Goal: Transaction & Acquisition: Purchase product/service

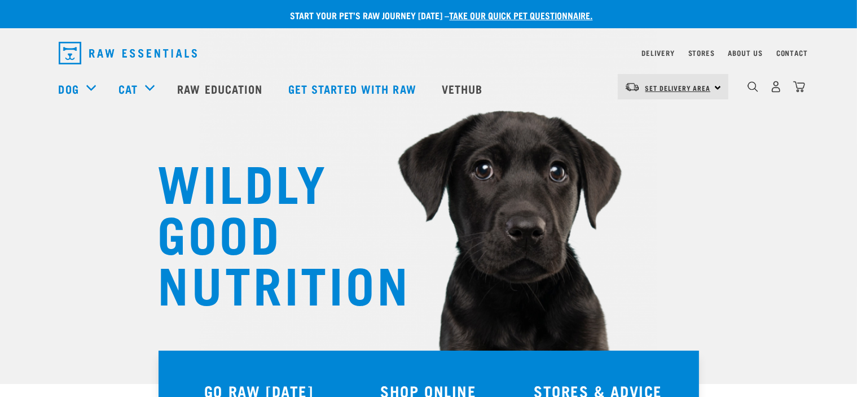
click at [680, 86] on span "Set Delivery Area" at bounding box center [678, 88] width 65 height 4
click at [664, 125] on link "[GEOGRAPHIC_DATA]" at bounding box center [672, 118] width 108 height 25
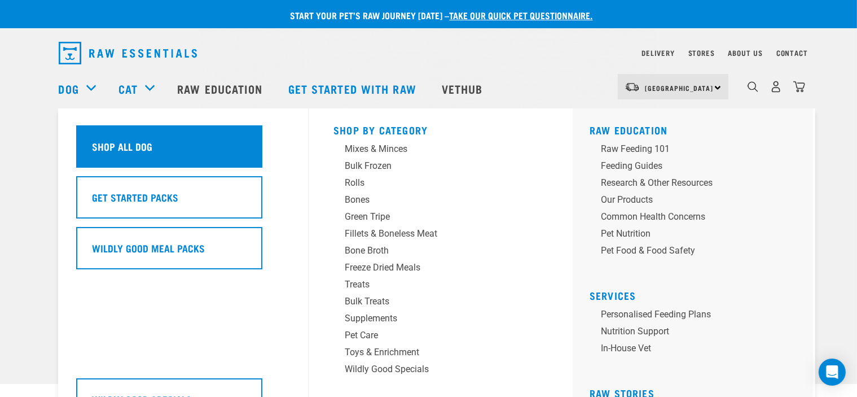
click at [129, 146] on h5 "Shop All Dog" at bounding box center [123, 146] width 60 height 15
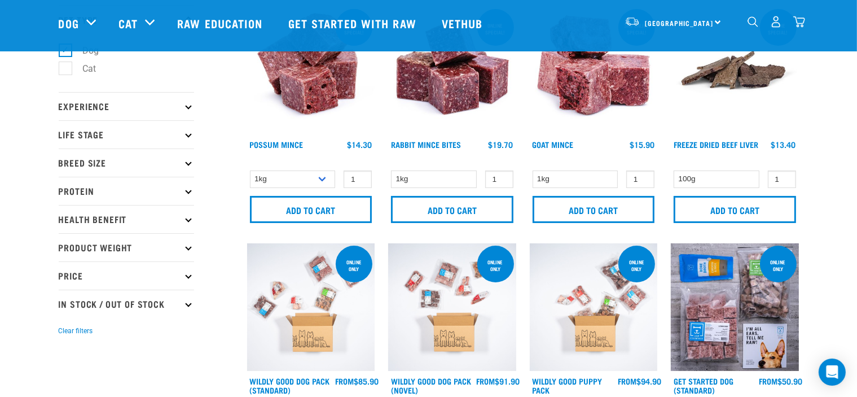
scroll to position [76, 0]
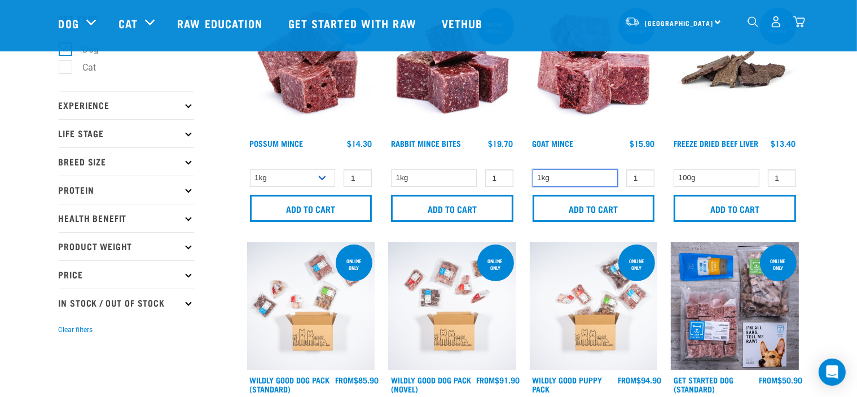
click at [600, 178] on select "1kg" at bounding box center [576, 177] width 86 height 17
click at [450, 182] on select "1kg" at bounding box center [434, 177] width 86 height 17
click at [345, 180] on input "1" at bounding box center [358, 177] width 28 height 17
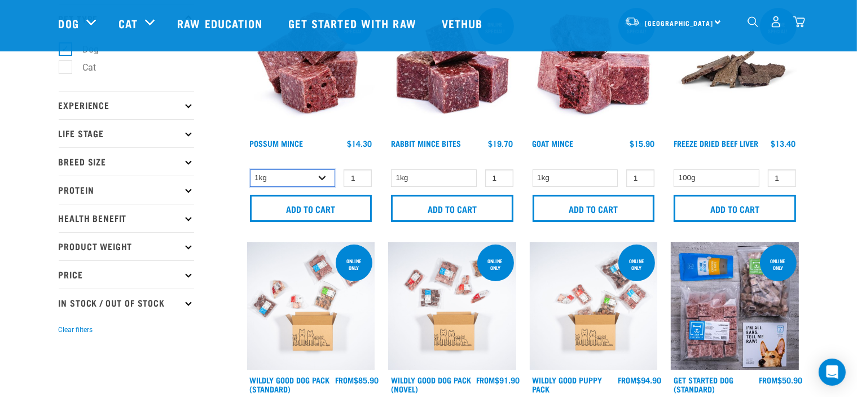
click at [323, 174] on select "1kg 3kg" at bounding box center [293, 177] width 86 height 17
click at [250, 169] on select "1kg 3kg" at bounding box center [293, 177] width 86 height 17
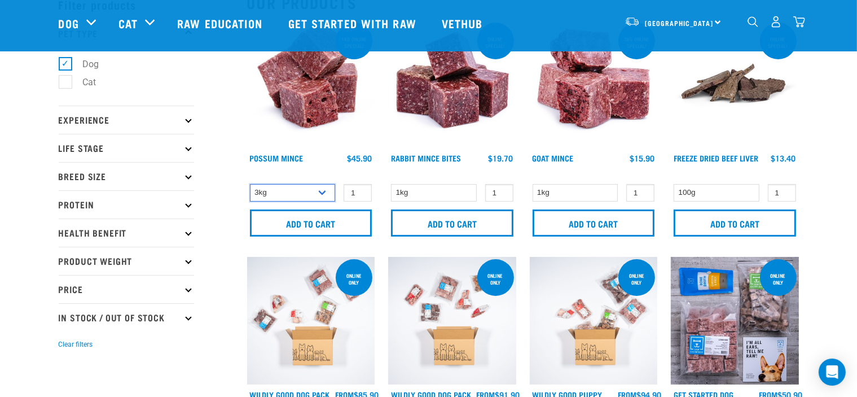
scroll to position [121, 0]
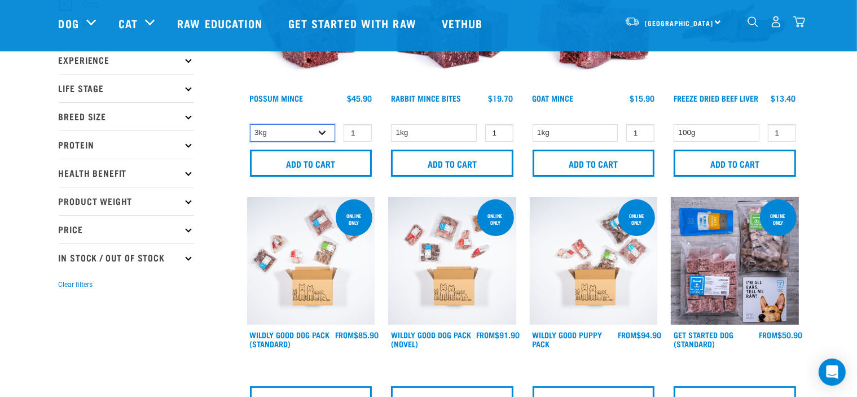
click at [318, 133] on select "1kg 3kg" at bounding box center [293, 132] width 86 height 17
select select "456"
click at [250, 124] on select "1kg 3kg" at bounding box center [293, 132] width 86 height 17
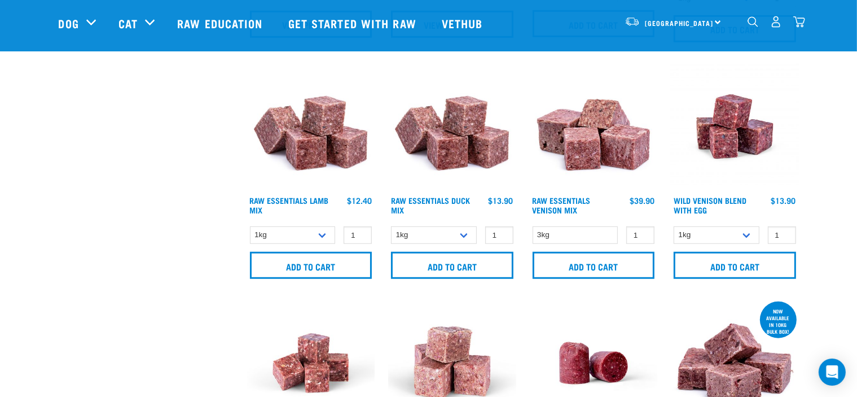
scroll to position [741, 0]
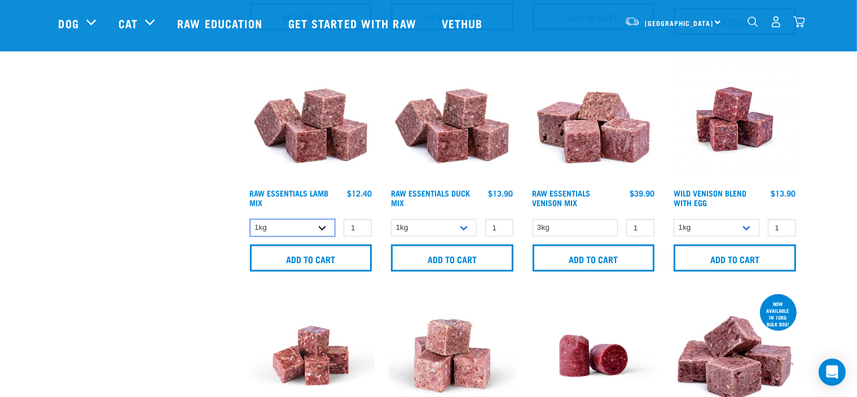
click at [325, 219] on select "1kg 3kg Bulk (10kg)" at bounding box center [293, 227] width 86 height 17
click at [272, 161] on img at bounding box center [311, 119] width 128 height 128
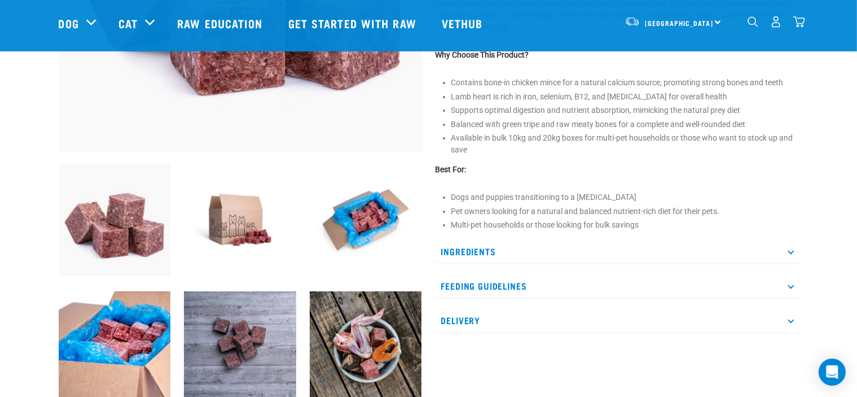
scroll to position [294, 0]
click at [494, 255] on p "Ingredients" at bounding box center [618, 251] width 364 height 25
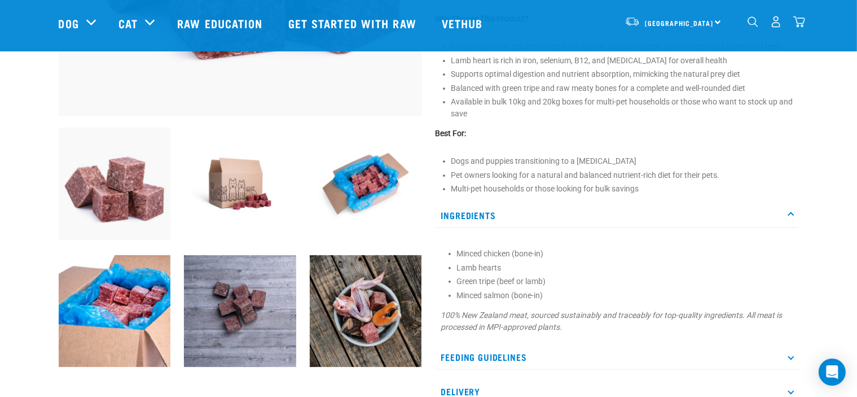
scroll to position [330, 0]
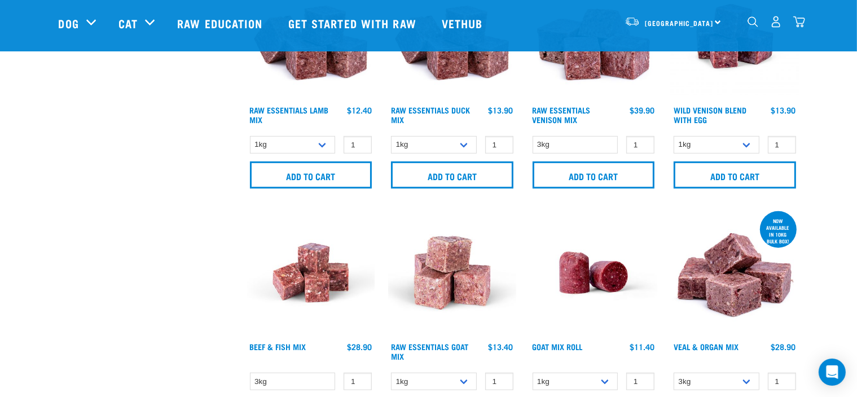
scroll to position [877, 0]
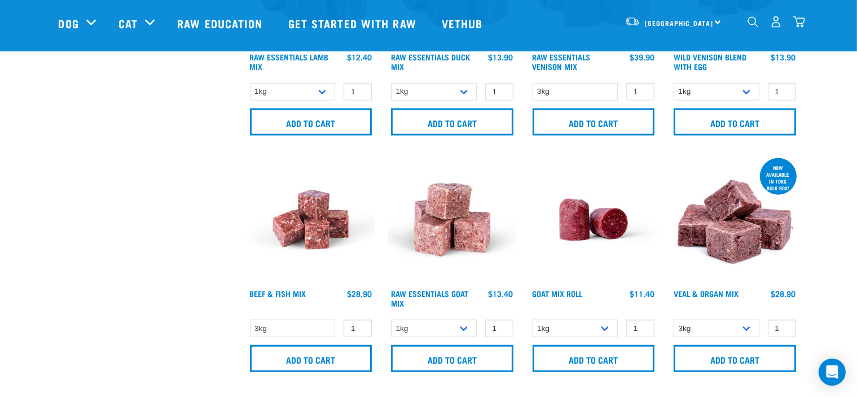
click at [435, 62] on h4 "Raw Essentials Duck Mix" at bounding box center [434, 63] width 86 height 23
click at [434, 55] on link "Raw Essentials Duck Mix" at bounding box center [430, 61] width 79 height 13
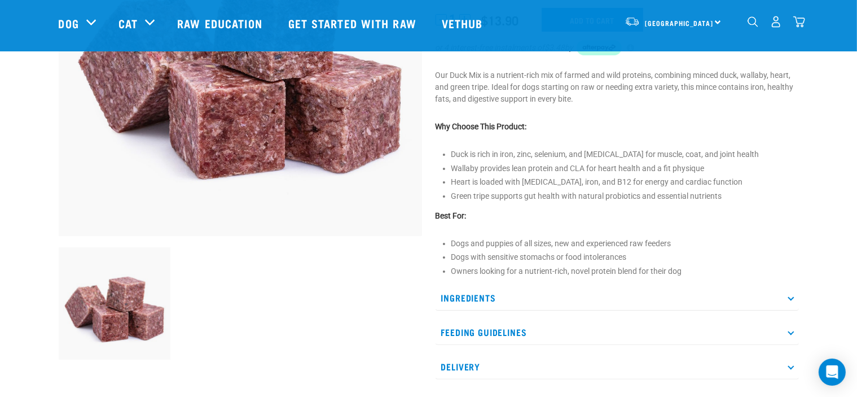
scroll to position [211, 0]
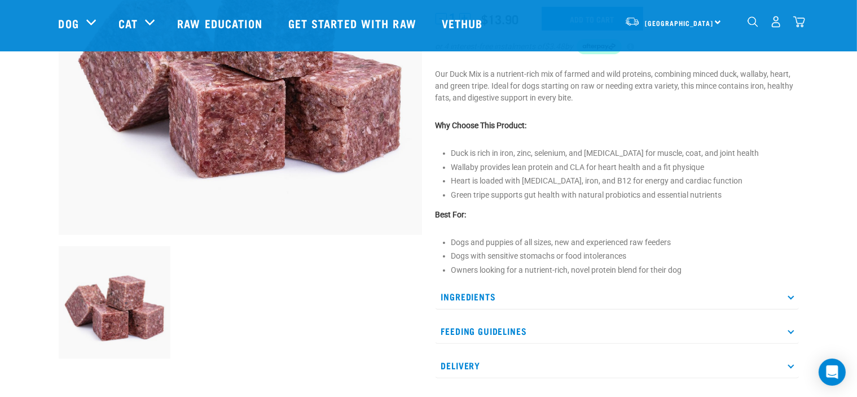
click at [483, 292] on p "Ingredients" at bounding box center [618, 296] width 364 height 25
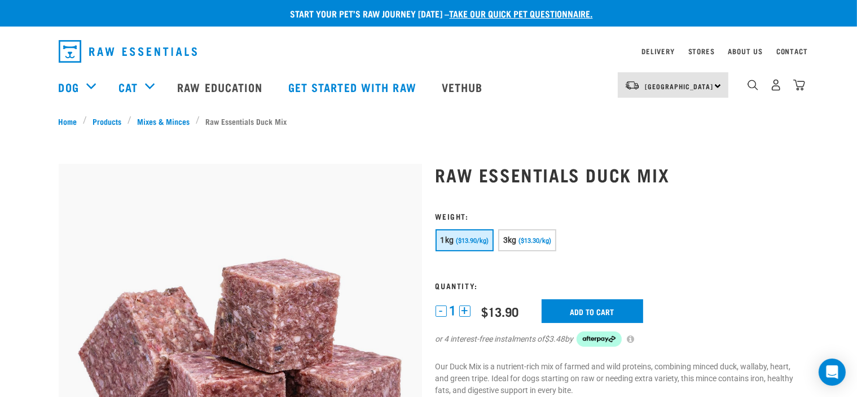
scroll to position [0, 0]
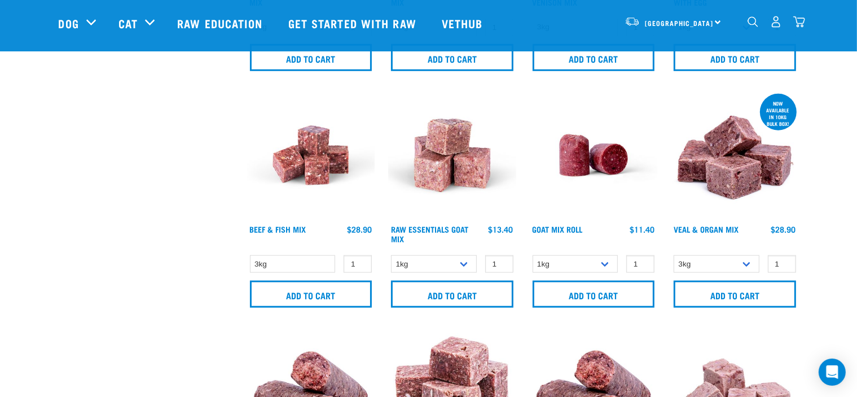
scroll to position [942, 0]
click at [719, 259] on select "3kg Bulk (10kg)" at bounding box center [717, 263] width 86 height 17
click at [740, 266] on select "3kg Bulk (10kg)" at bounding box center [717, 263] width 86 height 17
click at [674, 255] on select "3kg Bulk (10kg)" at bounding box center [717, 263] width 86 height 17
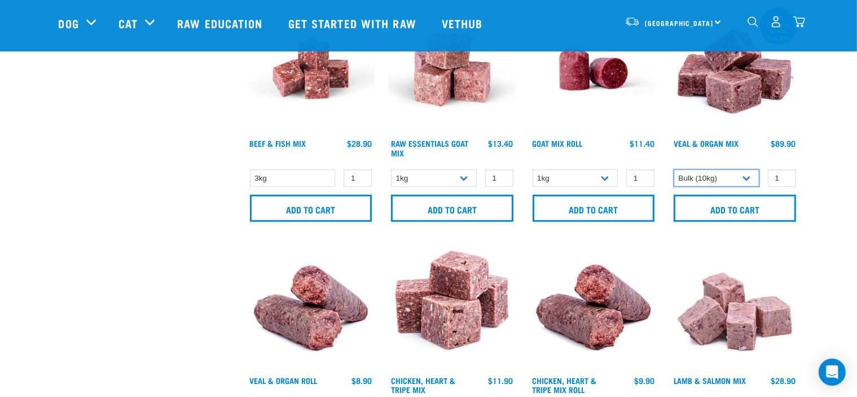
scroll to position [1026, 0]
click at [725, 166] on div "now available in 10kg bulk box! Veal & Organ Mix 1 0 100 0 100" at bounding box center [735, 117] width 142 height 237
click at [726, 180] on select "3kg Bulk (10kg)" at bounding box center [717, 178] width 86 height 17
select select "747"
click at [674, 170] on select "3kg Bulk (10kg)" at bounding box center [717, 178] width 86 height 17
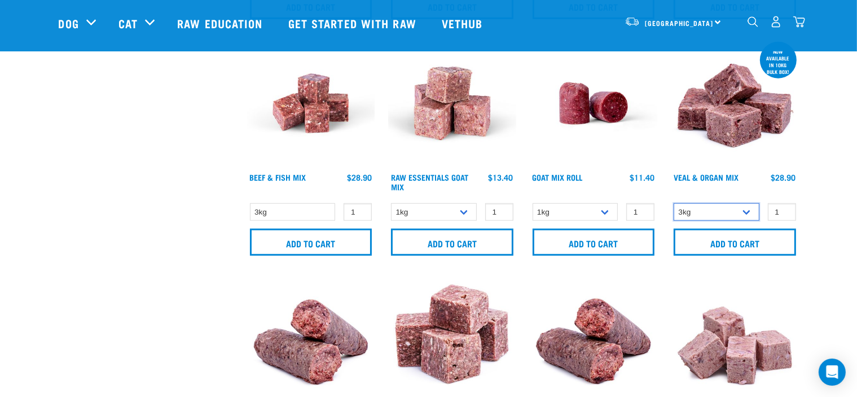
scroll to position [991, 0]
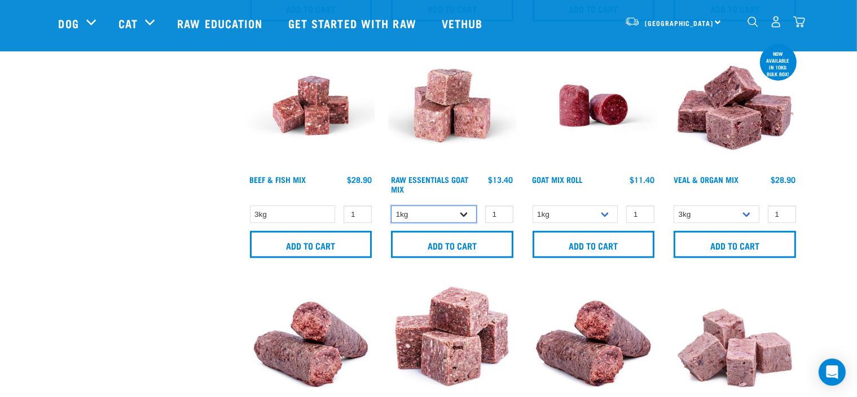
click at [457, 205] on select "1kg 3kg" at bounding box center [434, 213] width 86 height 17
click at [596, 205] on select "1kg Bulk (10kg)" at bounding box center [576, 213] width 86 height 17
click at [533, 205] on select "1kg Bulk (10kg)" at bounding box center [576, 213] width 86 height 17
click at [583, 207] on select "1kg Bulk (10kg)" at bounding box center [576, 213] width 86 height 17
select select "442100"
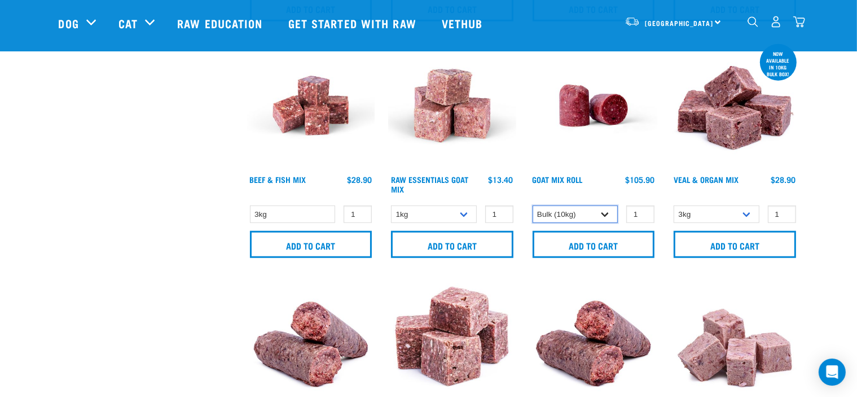
click at [533, 205] on select "1kg Bulk (10kg)" at bounding box center [576, 213] width 86 height 17
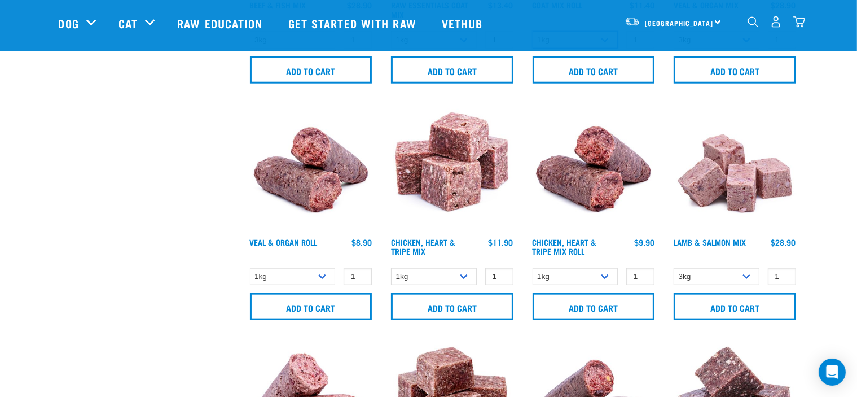
scroll to position [1178, 0]
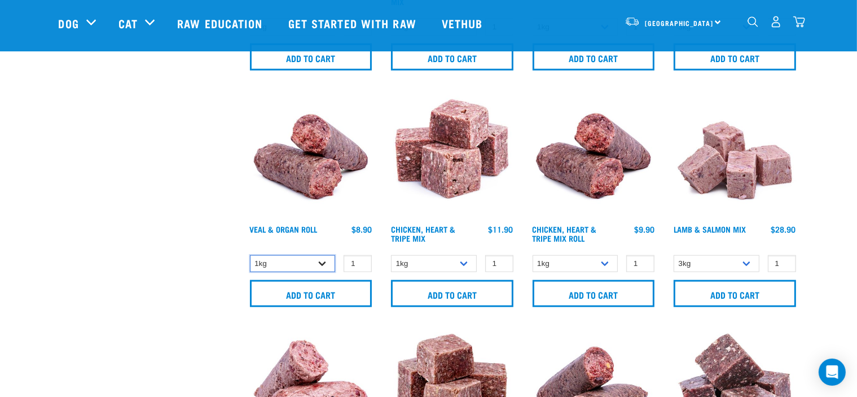
click at [308, 266] on select "1kg Bulk (10kg)" at bounding box center [293, 263] width 86 height 17
select select "920"
click at [250, 255] on select "1kg Bulk (10kg)" at bounding box center [293, 263] width 86 height 17
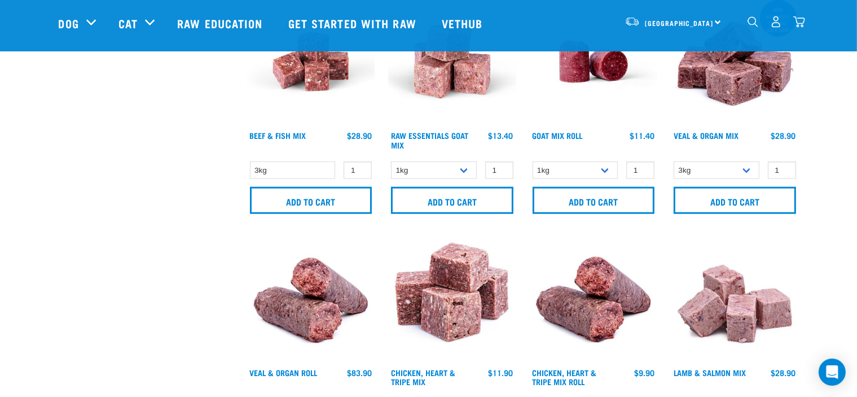
scroll to position [1034, 0]
click at [720, 164] on select "3kg Bulk (10kg)" at bounding box center [717, 170] width 86 height 17
select select "951"
click at [674, 162] on select "3kg Bulk (10kg)" at bounding box center [717, 170] width 86 height 17
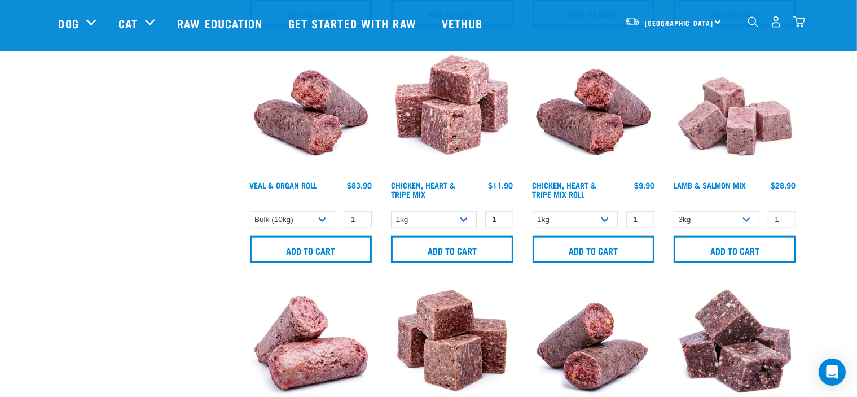
scroll to position [1226, 0]
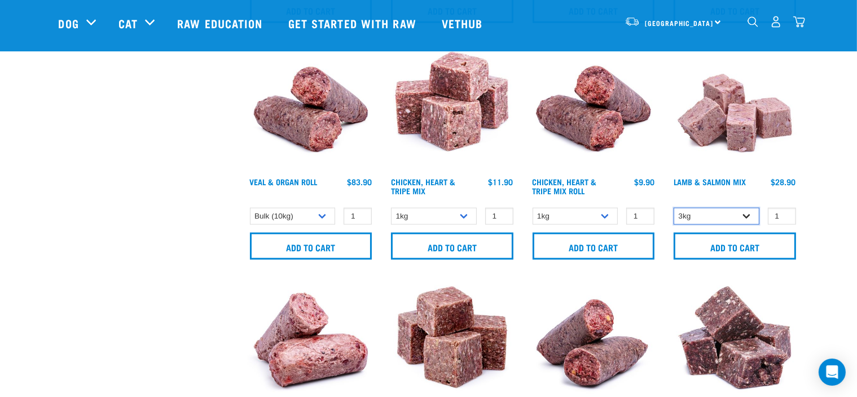
click at [740, 214] on select "3kg Bulk (10kg)" at bounding box center [717, 216] width 86 height 17
select select "699612"
click at [674, 208] on select "3kg Bulk (10kg)" at bounding box center [717, 216] width 86 height 17
click at [714, 135] on img at bounding box center [735, 107] width 128 height 128
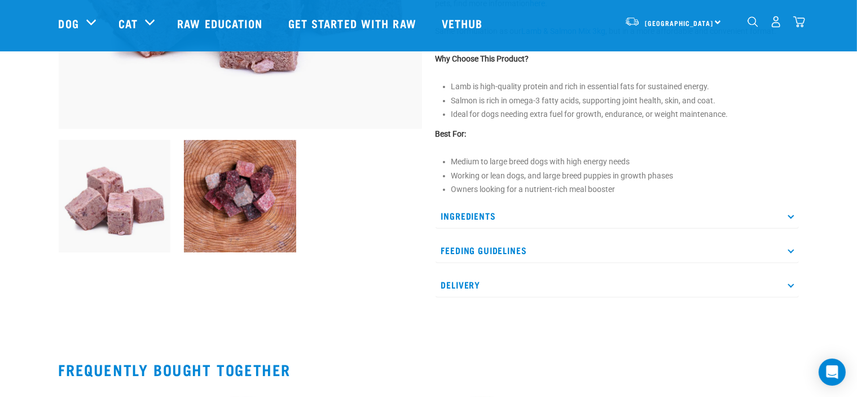
scroll to position [318, 0]
click at [472, 218] on p "Ingredients" at bounding box center [618, 215] width 364 height 25
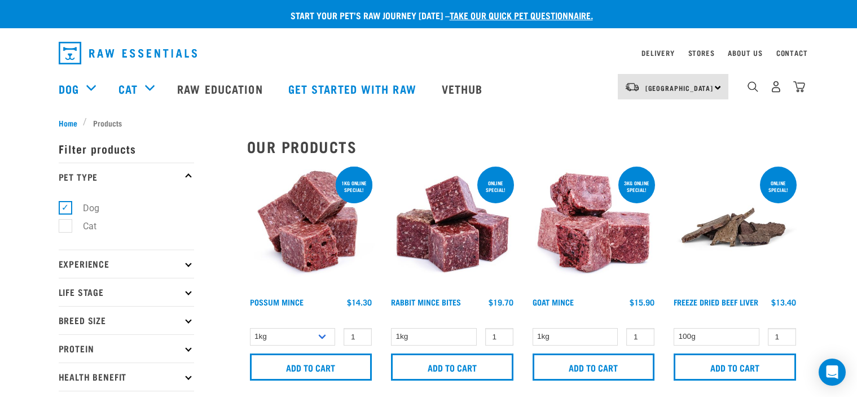
select select "951"
select select "920"
select select "699612"
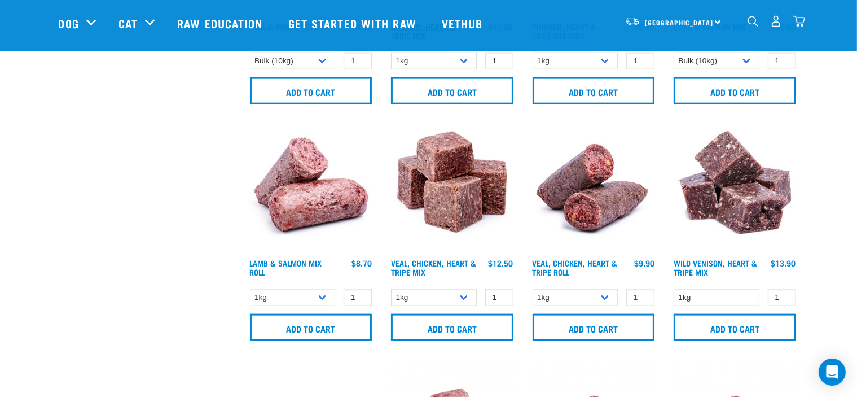
scroll to position [1448, 0]
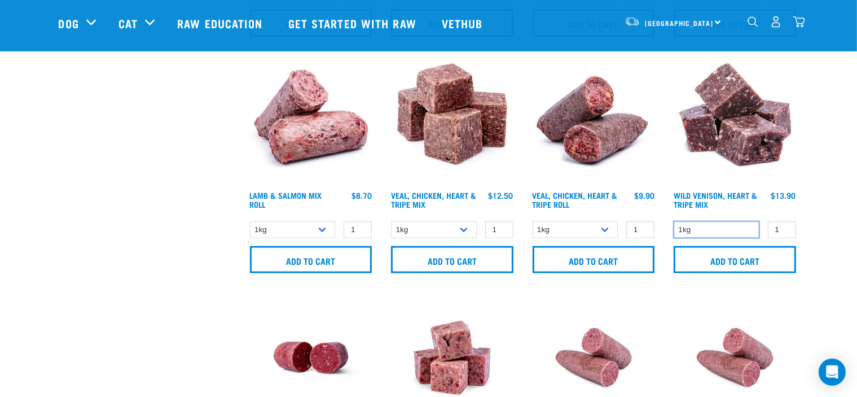
click at [730, 225] on select "1kg" at bounding box center [717, 229] width 86 height 17
click at [322, 226] on select "1kg Bulk (10kg)" at bounding box center [293, 229] width 86 height 17
select select "913"
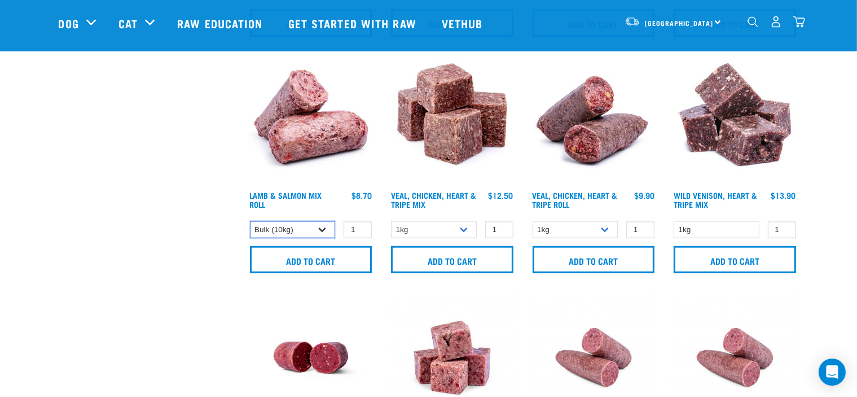
click at [250, 221] on select "1kg Bulk (10kg)" at bounding box center [293, 229] width 86 height 17
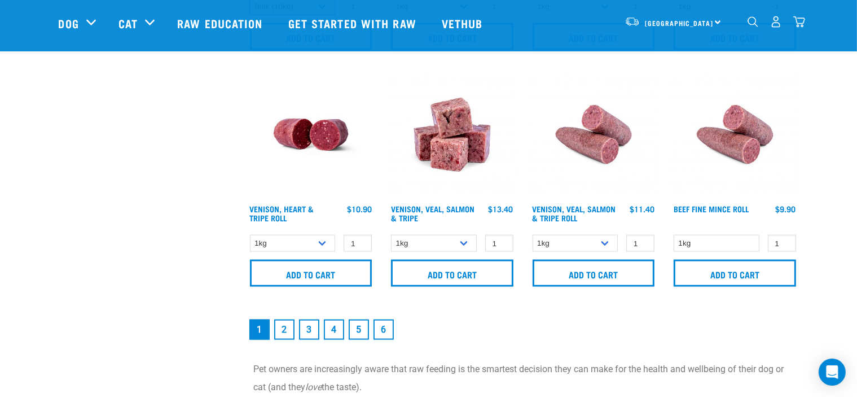
scroll to position [1674, 0]
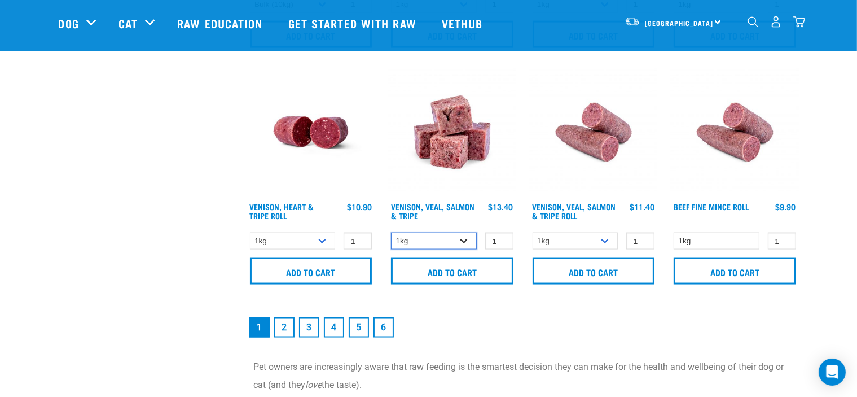
click at [456, 241] on select "1kg 3kg Bulk (18kg)" at bounding box center [434, 241] width 86 height 17
click at [391, 233] on select "1kg 3kg Bulk (18kg)" at bounding box center [434, 241] width 86 height 17
click at [458, 237] on select "1kg 3kg Bulk (18kg)" at bounding box center [434, 241] width 86 height 17
select select "62284"
click at [391, 233] on select "1kg 3kg Bulk (18kg)" at bounding box center [434, 241] width 86 height 17
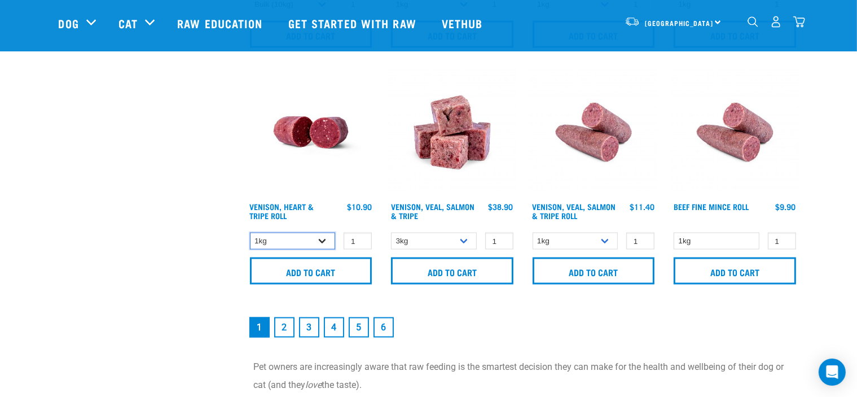
click at [313, 237] on select "1kg Bulk (10kg)" at bounding box center [293, 241] width 86 height 17
select select "418565"
click at [250, 233] on select "1kg Bulk (10kg)" at bounding box center [293, 241] width 86 height 17
click at [595, 241] on select "1kg Bulk (10kg)" at bounding box center [576, 241] width 86 height 17
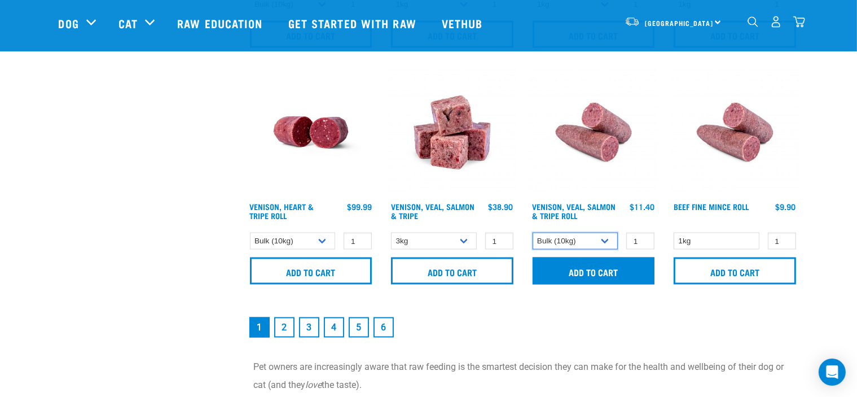
click at [533, 233] on select "1kg Bulk (10kg)" at bounding box center [576, 241] width 86 height 17
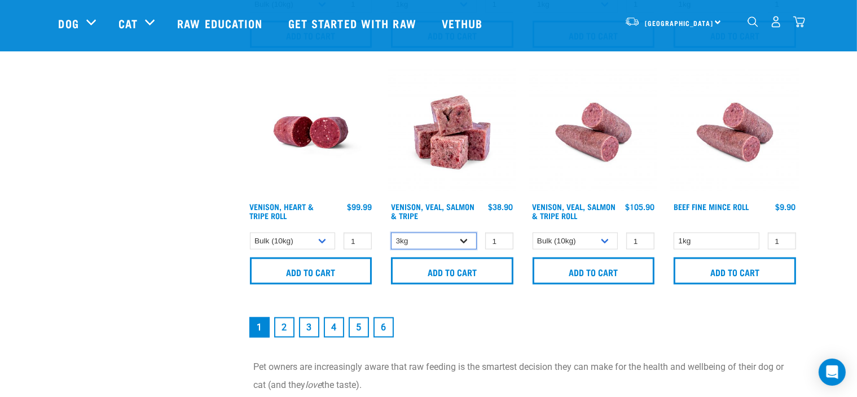
click at [458, 235] on select "1kg 3kg Bulk (18kg)" at bounding box center [434, 241] width 86 height 17
click at [391, 233] on select "1kg 3kg Bulk (18kg)" at bounding box center [434, 241] width 86 height 17
click at [583, 234] on select "1kg Bulk (10kg)" at bounding box center [576, 241] width 86 height 17
select select "319503"
click at [533, 233] on select "1kg Bulk (10kg)" at bounding box center [576, 241] width 86 height 17
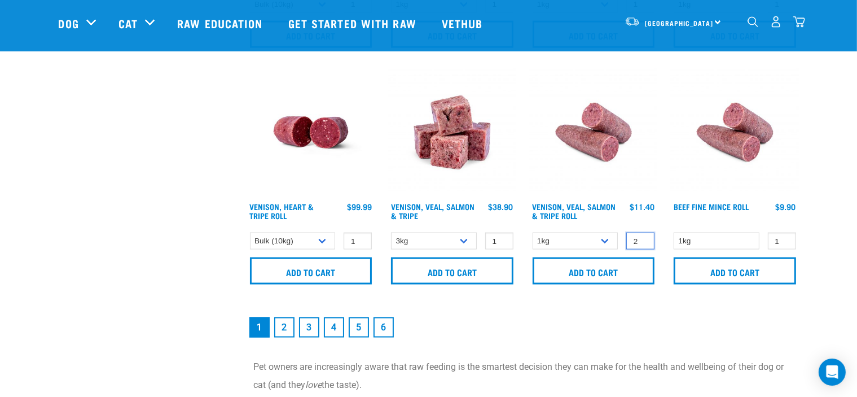
click at [644, 235] on input "2" at bounding box center [641, 241] width 28 height 17
type input "3"
click at [644, 235] on input "3" at bounding box center [641, 241] width 28 height 17
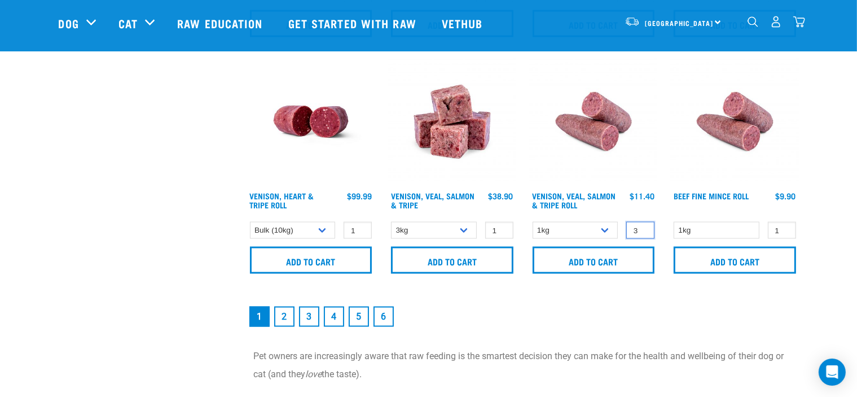
scroll to position [1683, 0]
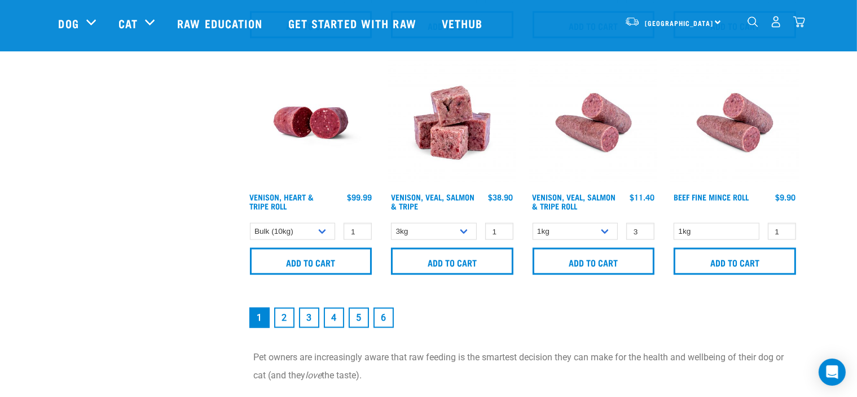
click at [278, 318] on link "2" at bounding box center [284, 318] width 20 height 20
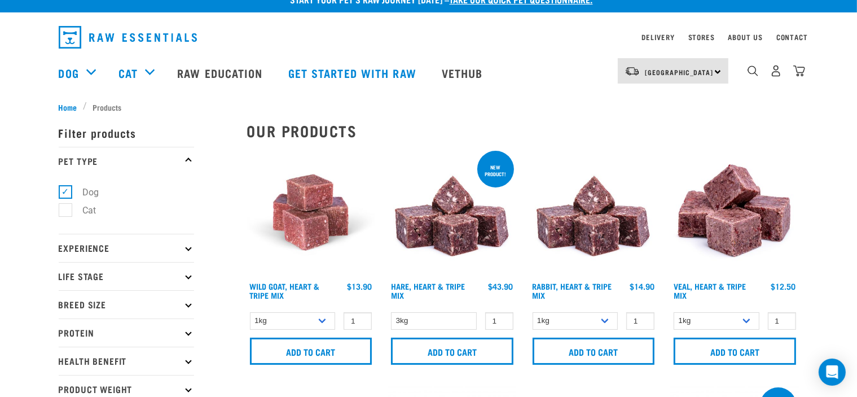
scroll to position [16, 0]
click at [305, 328] on select "1kg 3kg" at bounding box center [293, 320] width 86 height 17
select select "262170"
click at [250, 312] on select "1kg 3kg" at bounding box center [293, 320] width 86 height 17
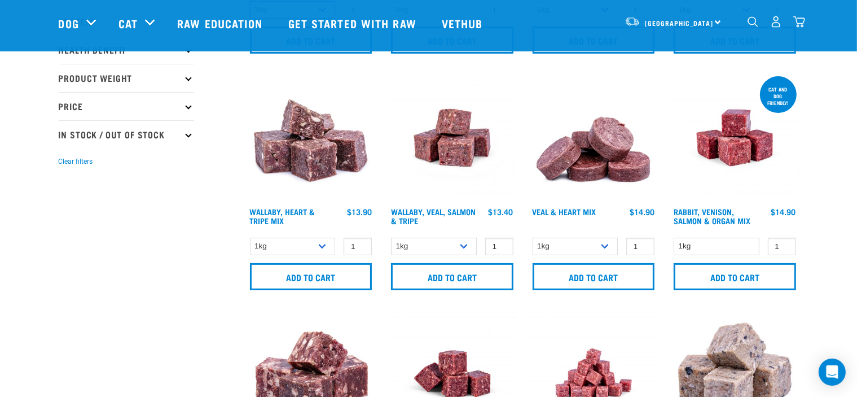
scroll to position [252, 0]
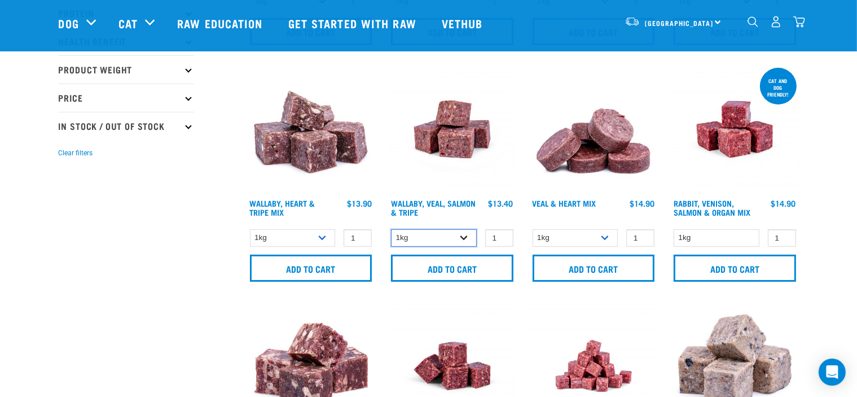
click at [458, 240] on select "1kg 3kg" at bounding box center [434, 237] width 86 height 17
select select "45457"
click at [391, 229] on select "1kg 3kg" at bounding box center [434, 237] width 86 height 17
click at [587, 239] on select "1kg 3kg" at bounding box center [576, 237] width 86 height 17
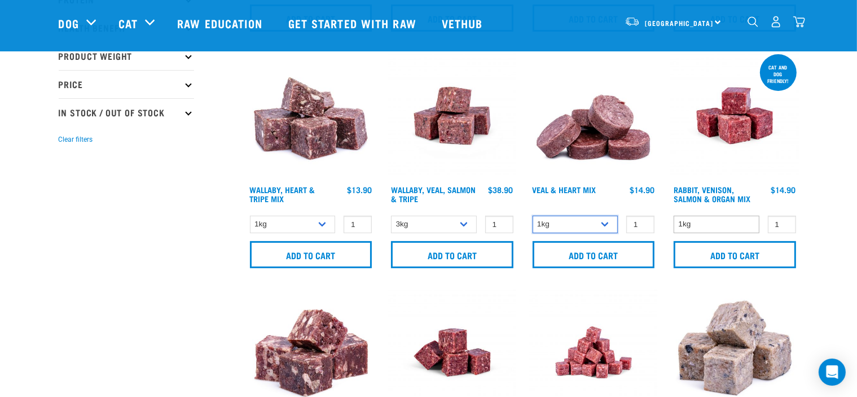
scroll to position [277, 0]
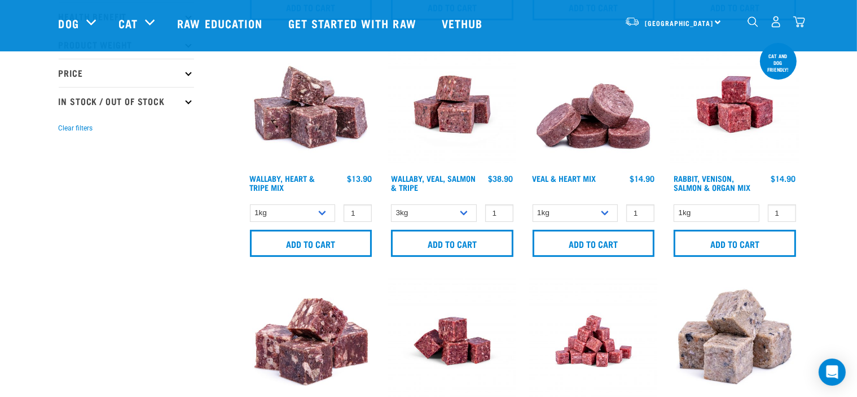
click at [726, 202] on div "Cat and dog friendly! Rabbit, Venison, Salmon & Organ Mix 1 0 100" at bounding box center [735, 152] width 142 height 237
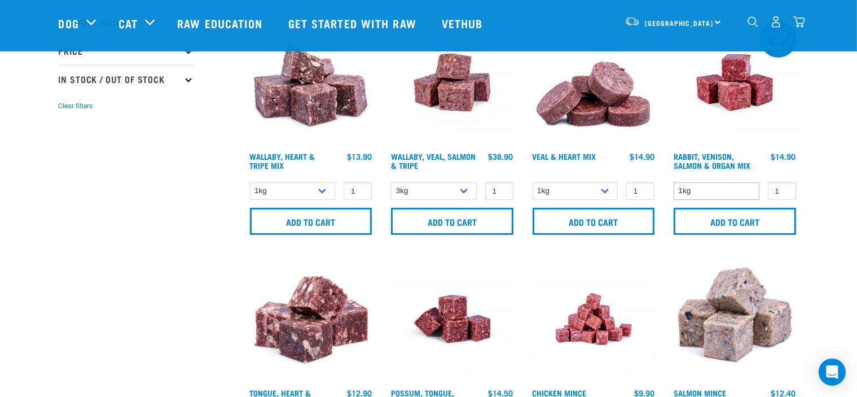
scroll to position [311, 0]
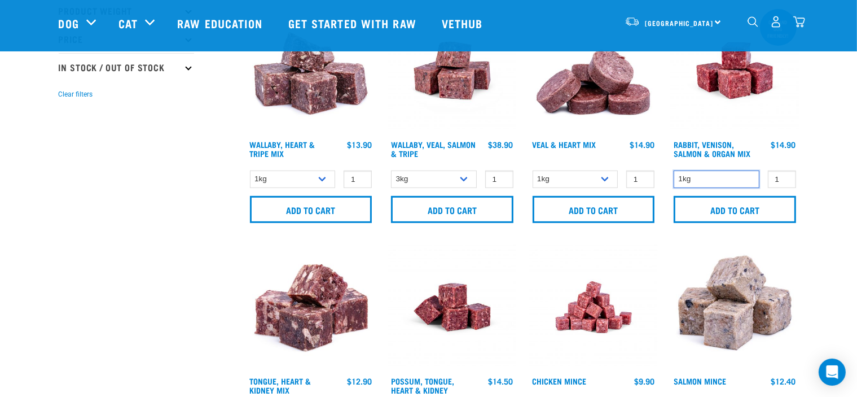
click at [736, 178] on select "1kg" at bounding box center [717, 178] width 86 height 17
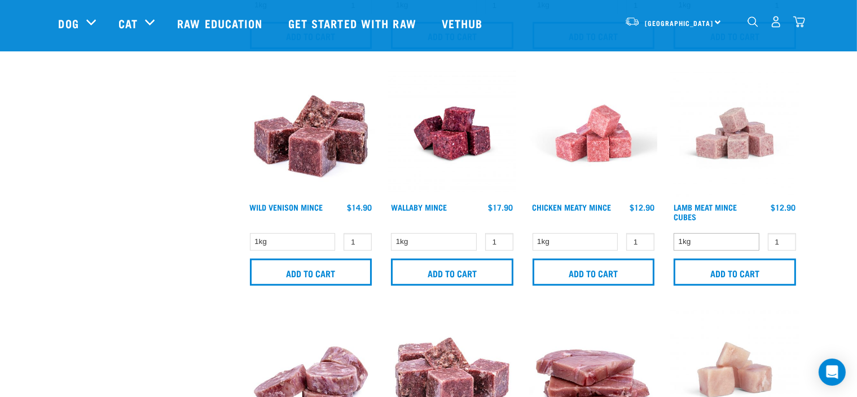
scroll to position [724, 0]
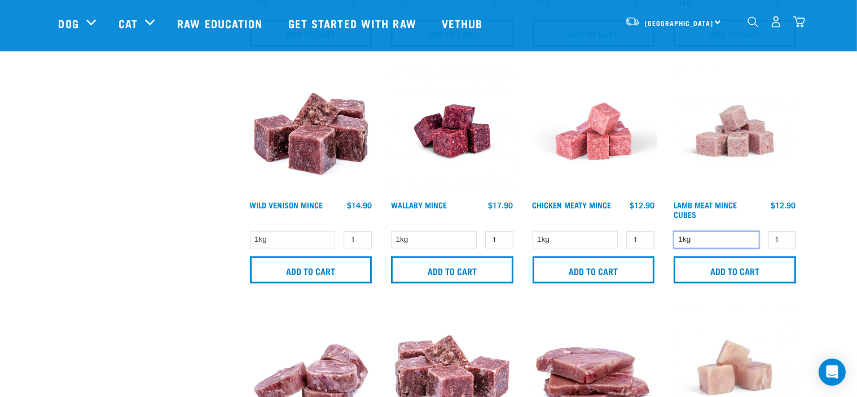
click at [704, 237] on select "1kg" at bounding box center [717, 239] width 86 height 17
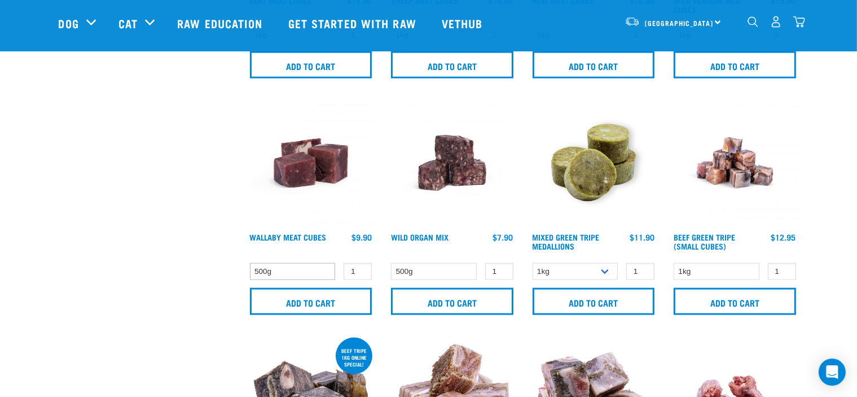
scroll to position [1402, 0]
click at [580, 264] on select "1kg 3kg" at bounding box center [576, 270] width 86 height 17
select select "656871"
click at [533, 262] on select "1kg 3kg" at bounding box center [576, 270] width 86 height 17
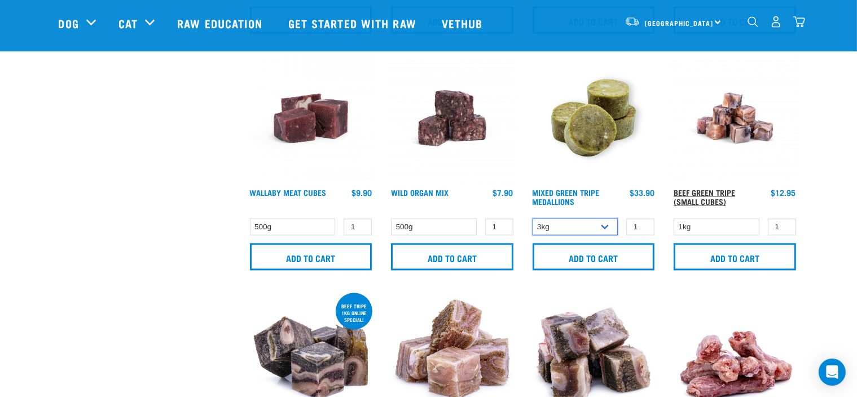
scroll to position [1447, 0]
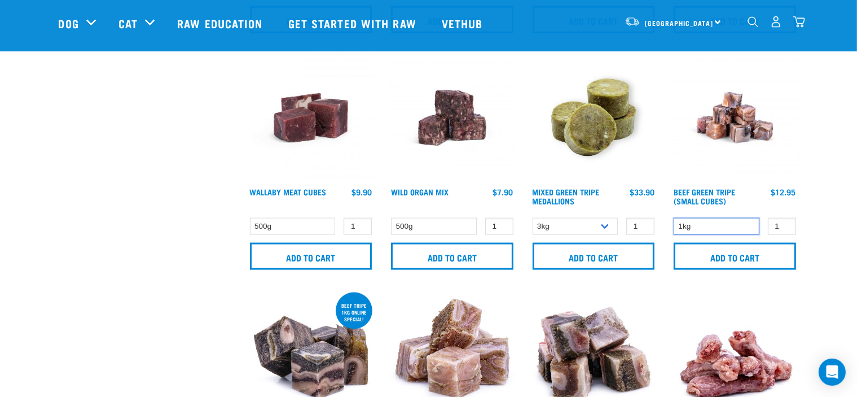
click at [742, 225] on select "1kg" at bounding box center [717, 226] width 86 height 17
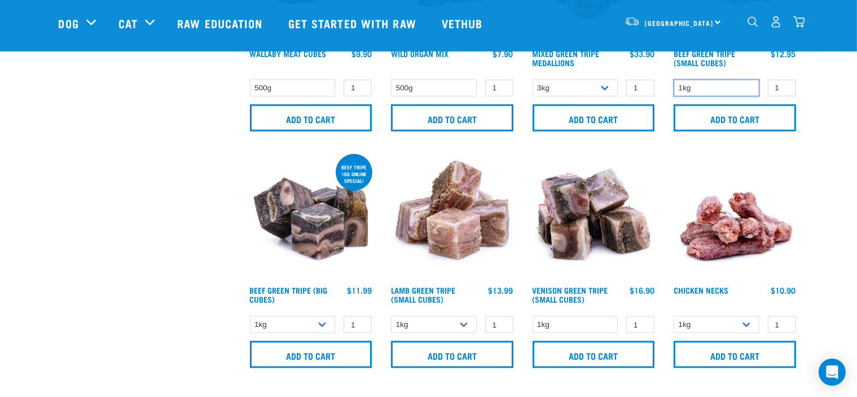
scroll to position [1587, 0]
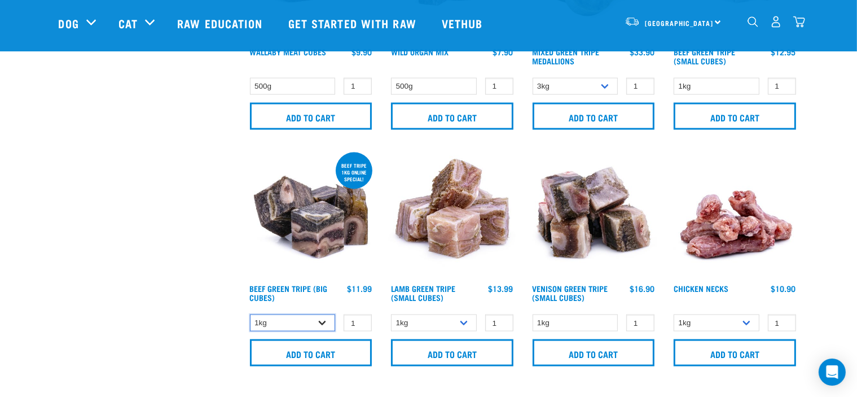
click at [314, 325] on select "1kg 3kg" at bounding box center [293, 322] width 86 height 17
select select "346"
click at [250, 314] on select "1kg 3kg" at bounding box center [293, 322] width 86 height 17
click at [446, 325] on select "1kg 3kg" at bounding box center [434, 322] width 86 height 17
select select "344959"
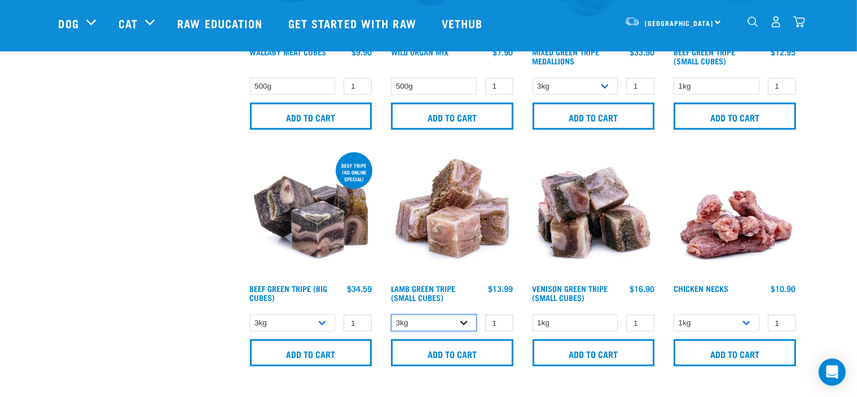
click at [391, 314] on select "1kg 3kg" at bounding box center [434, 322] width 86 height 17
click at [610, 318] on select "1kg" at bounding box center [576, 322] width 86 height 17
click at [725, 314] on select "1kg 2kg" at bounding box center [717, 322] width 86 height 17
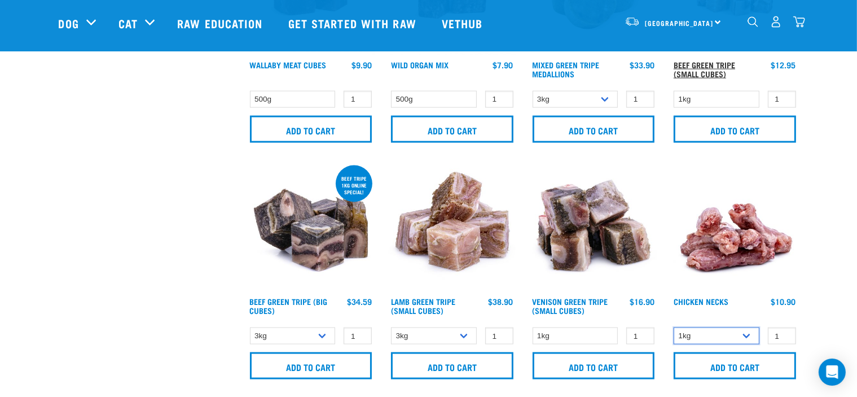
scroll to position [1574, 0]
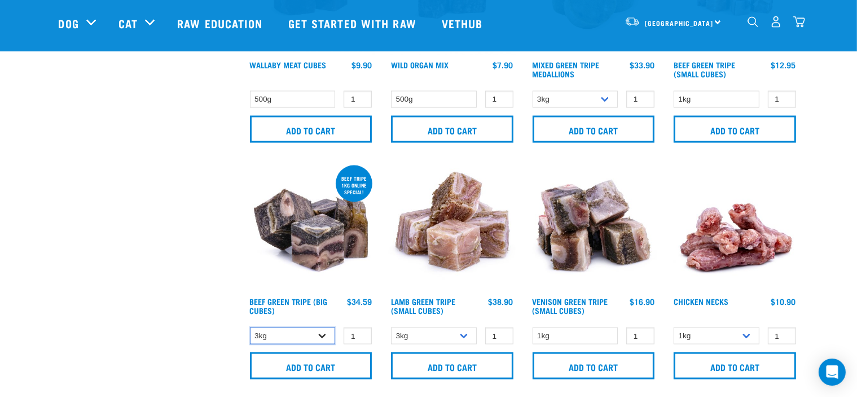
click at [309, 333] on select "1kg 3kg" at bounding box center [293, 335] width 86 height 17
select select "345"
click at [250, 327] on select "1kg 3kg" at bounding box center [293, 335] width 86 height 17
click at [409, 342] on div "1kg 3kg 1 0 100" at bounding box center [452, 336] width 128 height 20
click at [418, 327] on select "1kg 3kg" at bounding box center [434, 335] width 86 height 17
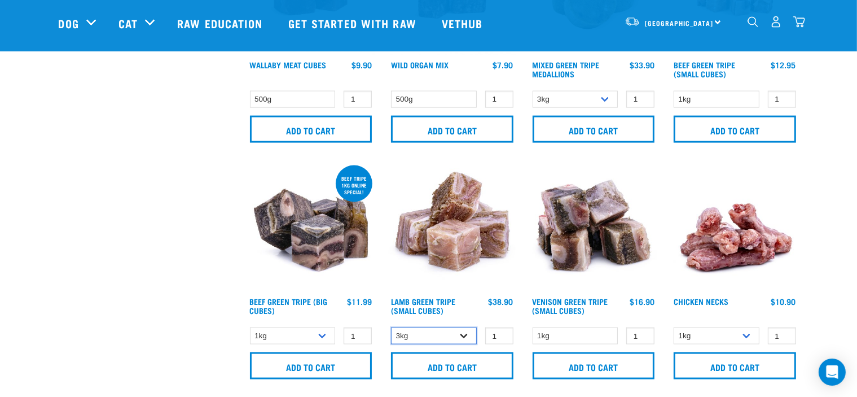
select select "445"
click at [391, 327] on select "1kg 3kg" at bounding box center [434, 335] width 86 height 17
drag, startPoint x: 577, startPoint y: 104, endPoint x: 577, endPoint y: 93, distance: 11.3
click at [577, 93] on select "1kg 3kg" at bounding box center [576, 99] width 86 height 17
select select "626152"
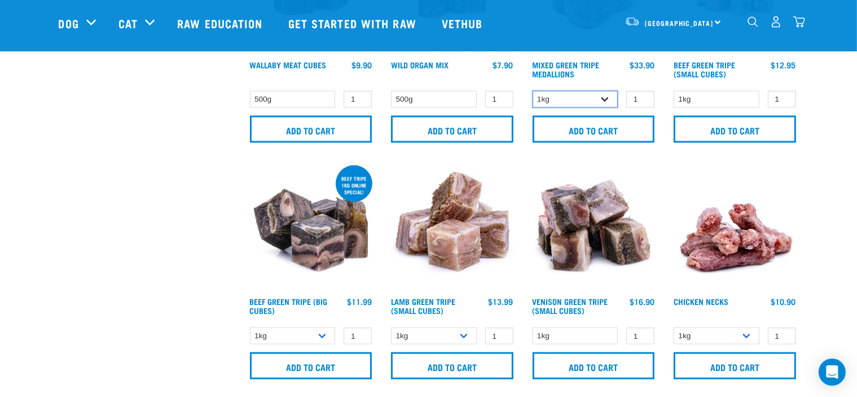
click at [533, 91] on select "1kg 3kg" at bounding box center [576, 99] width 86 height 17
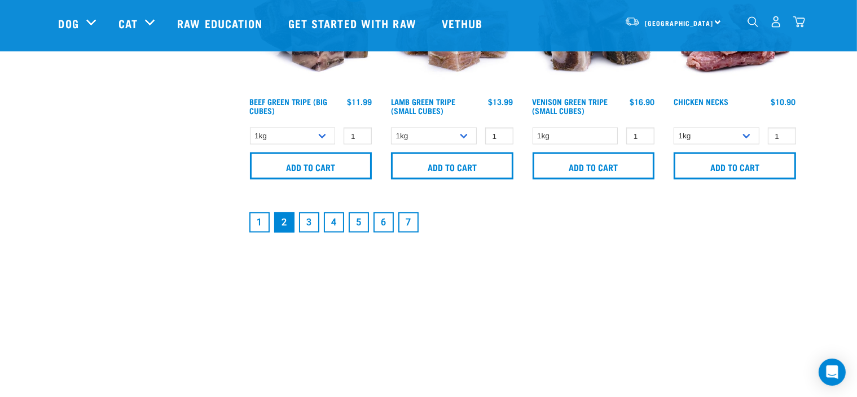
scroll to position [1773, 0]
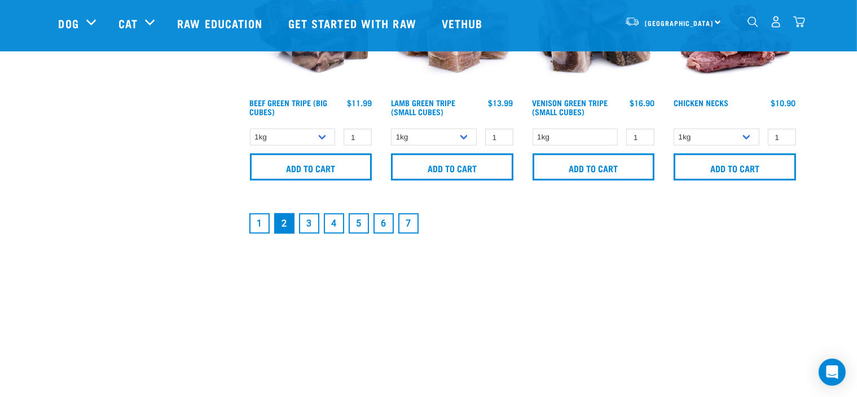
click at [312, 222] on link "3" at bounding box center [309, 223] width 20 height 20
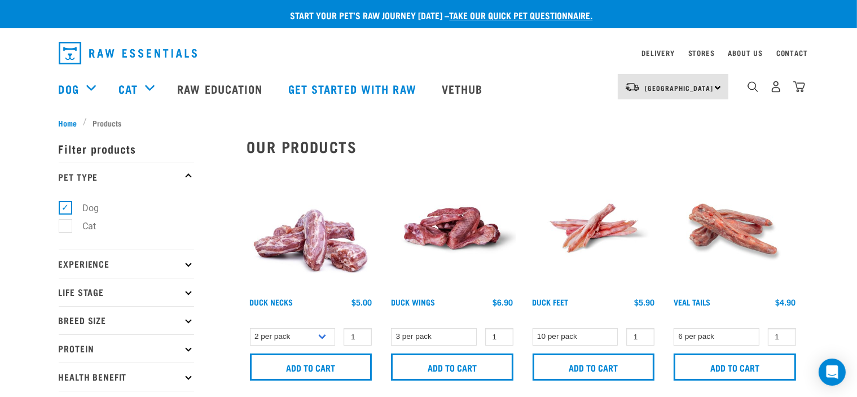
click at [482, 209] on img at bounding box center [452, 228] width 128 height 128
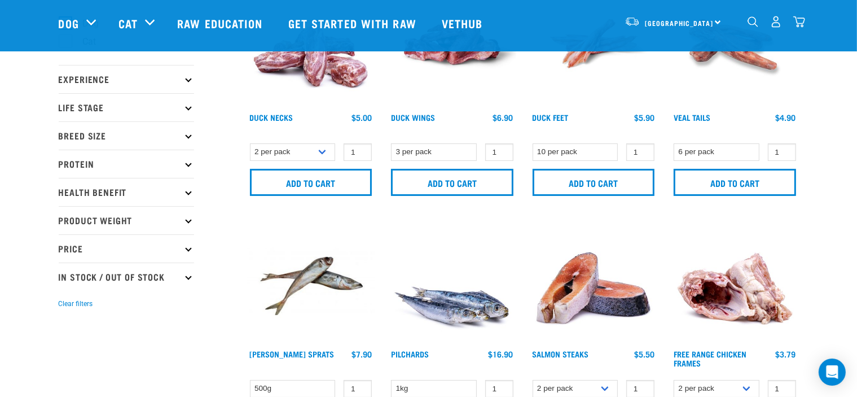
scroll to position [105, 0]
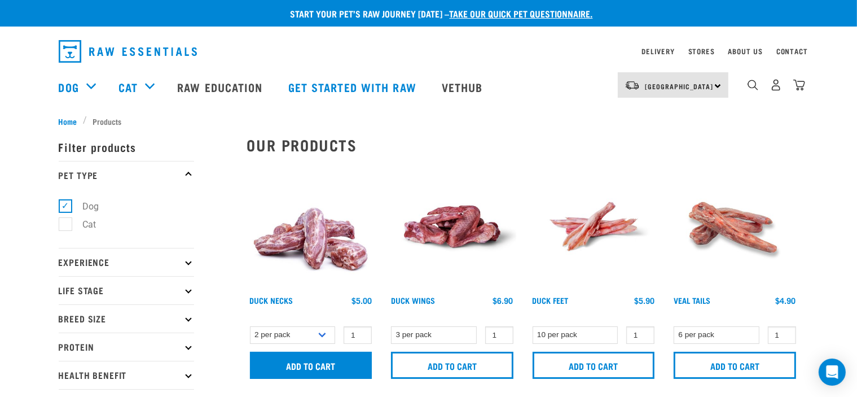
scroll to position [1, 0]
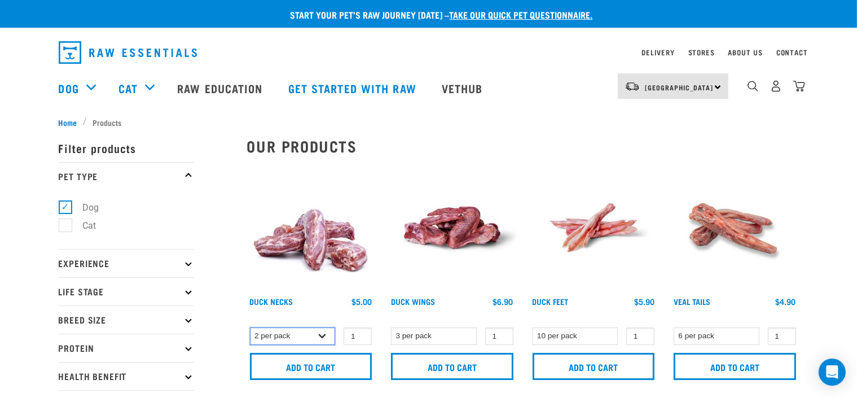
click at [308, 330] on select "2 per pack 6 per pack" at bounding box center [293, 335] width 86 height 17
select select "810"
click at [250, 327] on select "2 per pack 6 per pack" at bounding box center [293, 335] width 86 height 17
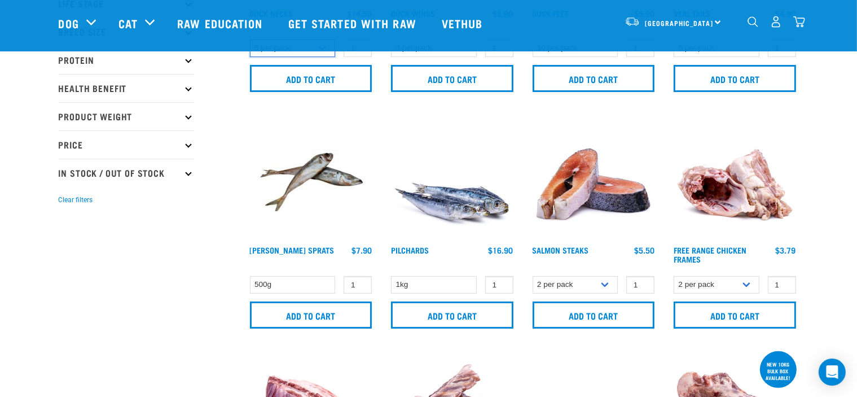
scroll to position [208, 0]
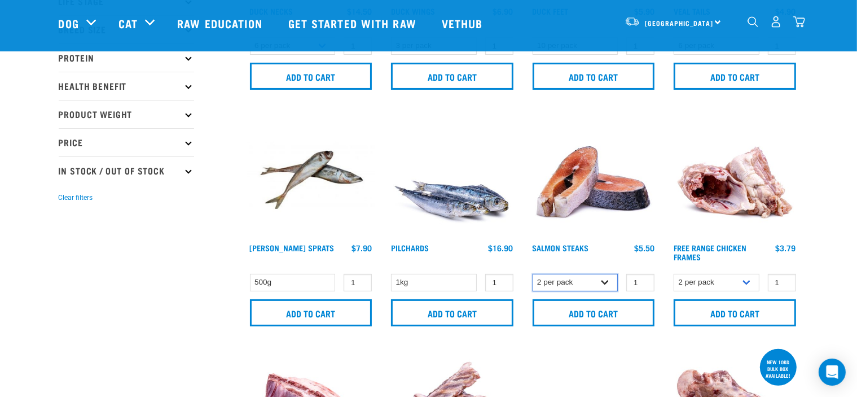
click at [604, 285] on select "2 per pack 3 per pack" at bounding box center [576, 282] width 86 height 17
select select "350742"
click at [533, 274] on select "2 per pack 3 per pack" at bounding box center [576, 282] width 86 height 17
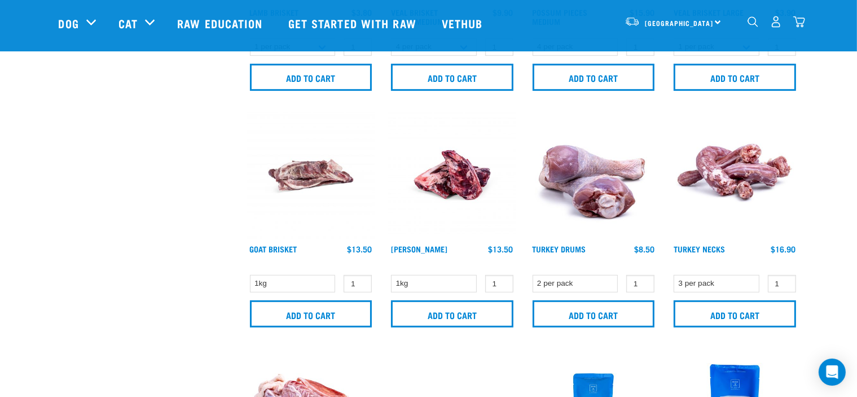
scroll to position [684, 0]
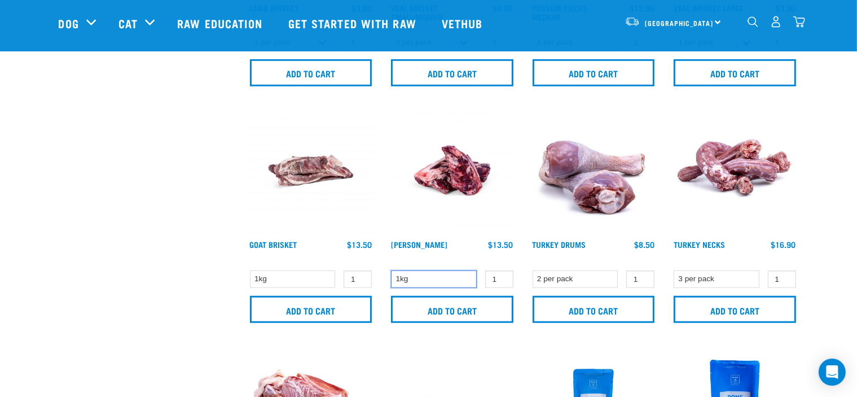
click at [452, 282] on select "1kg" at bounding box center [434, 278] width 86 height 17
click at [305, 281] on select "1kg" at bounding box center [293, 278] width 86 height 17
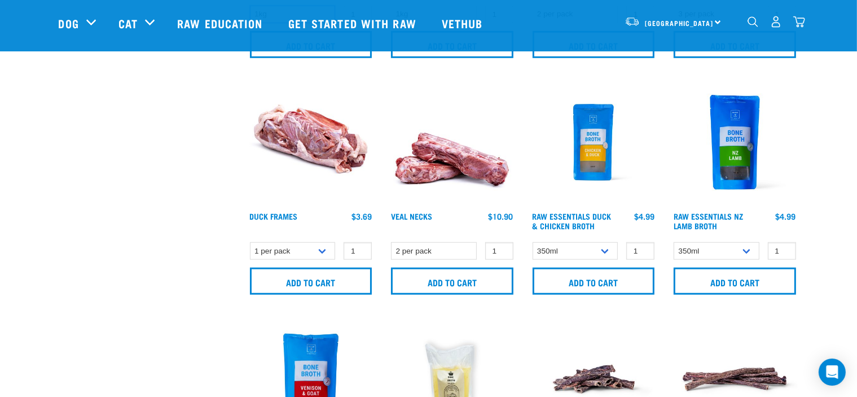
scroll to position [950, 0]
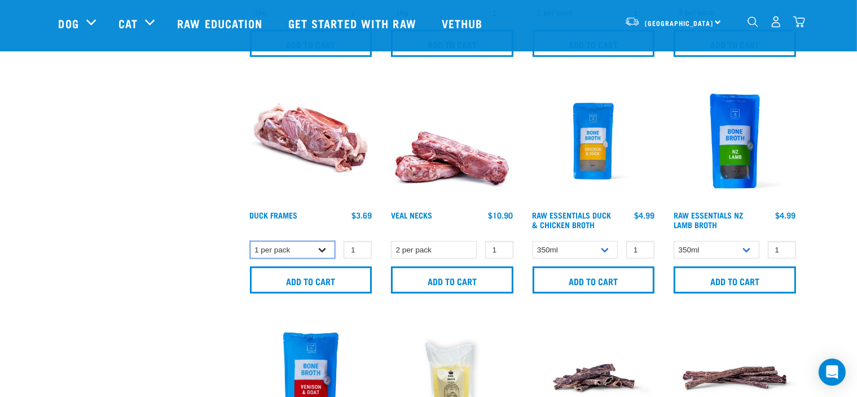
click at [322, 247] on select "1 per pack Bulk (15 pack)" at bounding box center [293, 249] width 86 height 17
select select "808"
click at [250, 241] on select "1 per pack Bulk (15 pack)" at bounding box center [293, 249] width 86 height 17
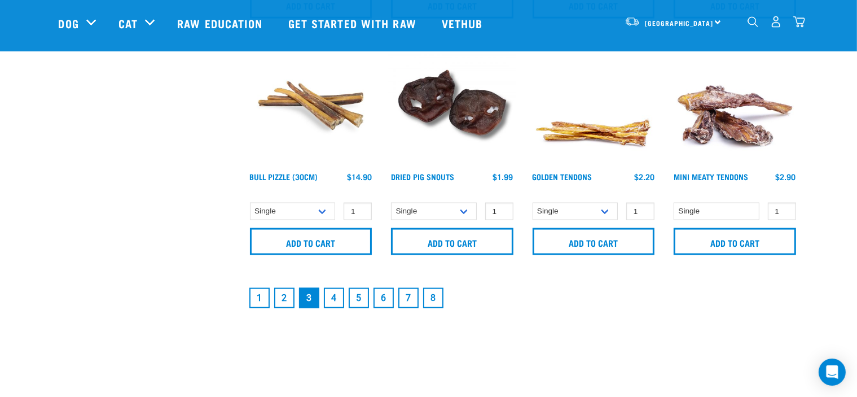
scroll to position [1716, 0]
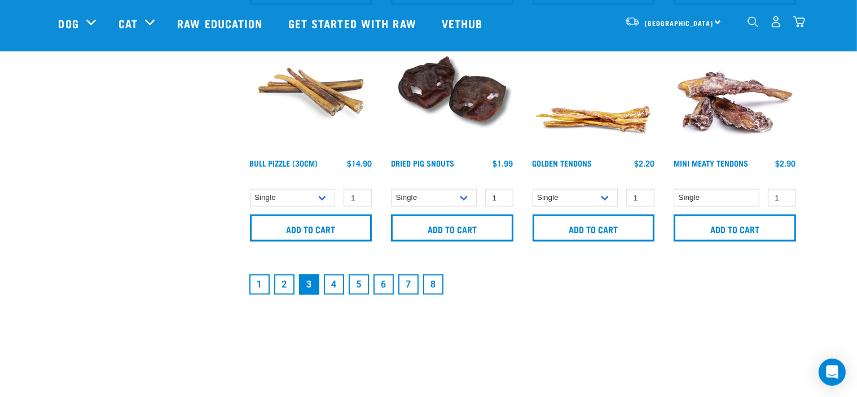
click at [331, 286] on link "4" at bounding box center [334, 284] width 20 height 20
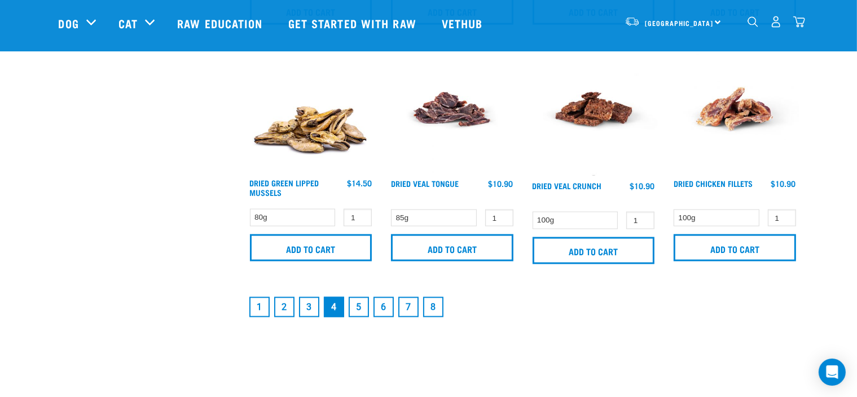
scroll to position [1696, 0]
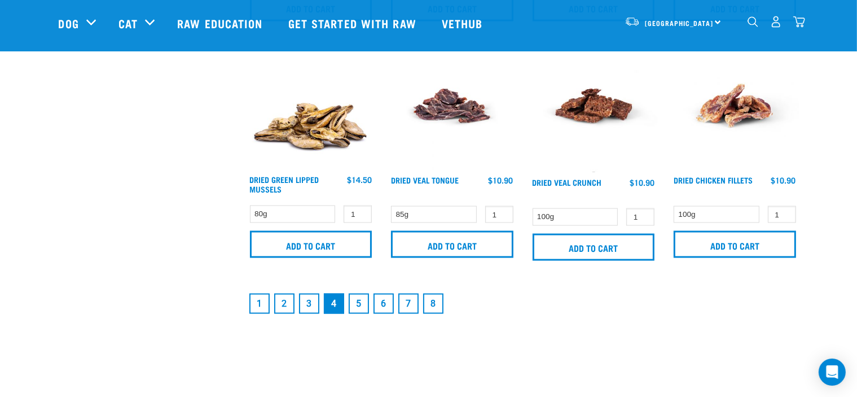
click at [366, 304] on link "5" at bounding box center [359, 304] width 20 height 20
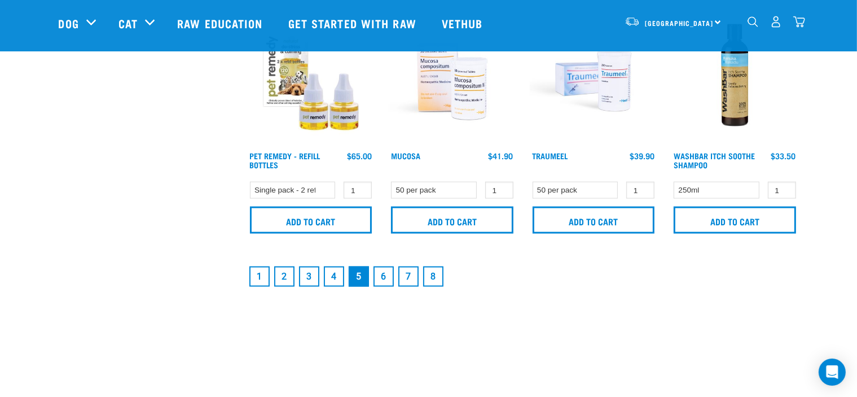
scroll to position [1744, 0]
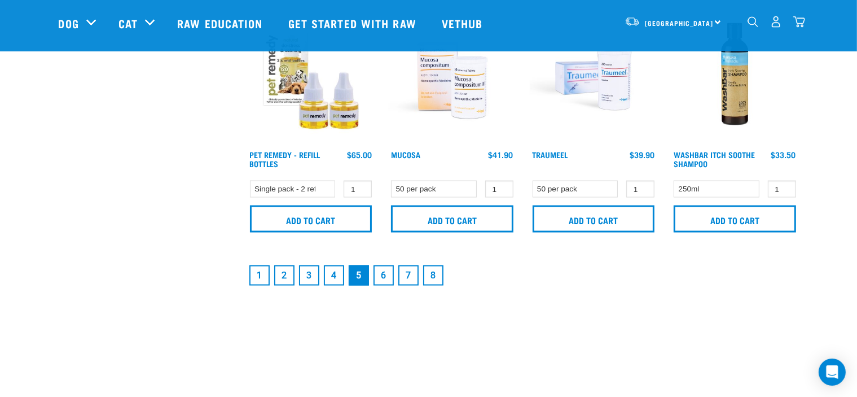
click at [388, 273] on link "6" at bounding box center [384, 275] width 20 height 20
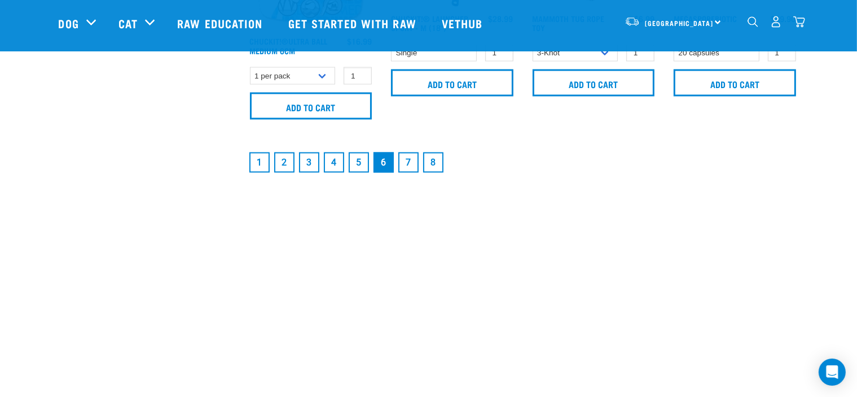
scroll to position [1873, 0]
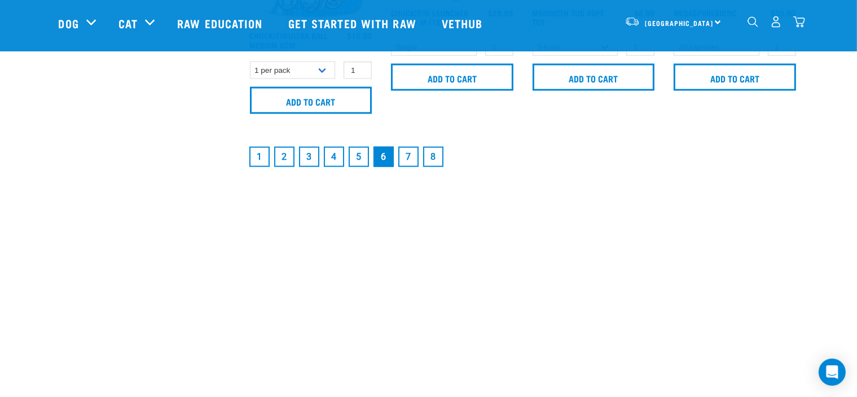
click at [404, 159] on link "7" at bounding box center [409, 157] width 20 height 20
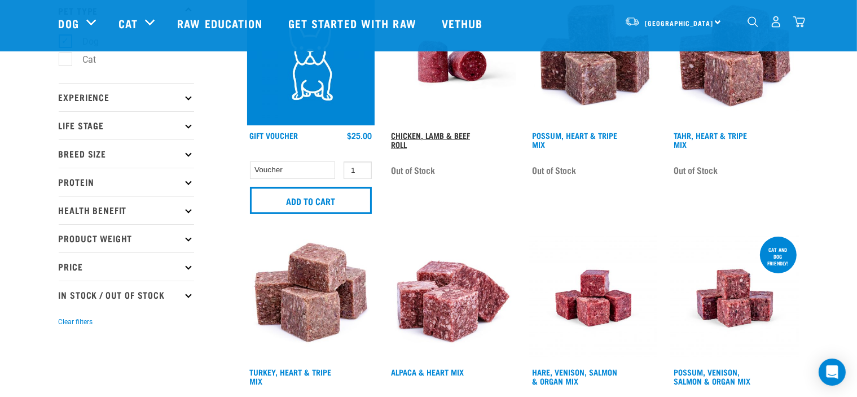
scroll to position [85, 0]
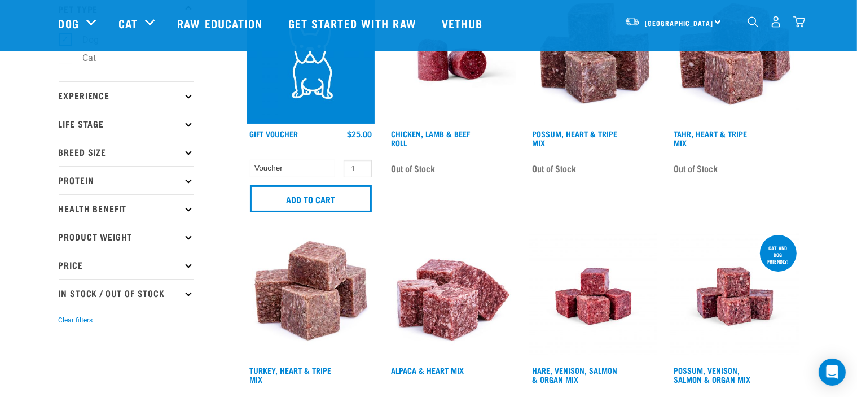
click at [487, 244] on img at bounding box center [452, 297] width 128 height 128
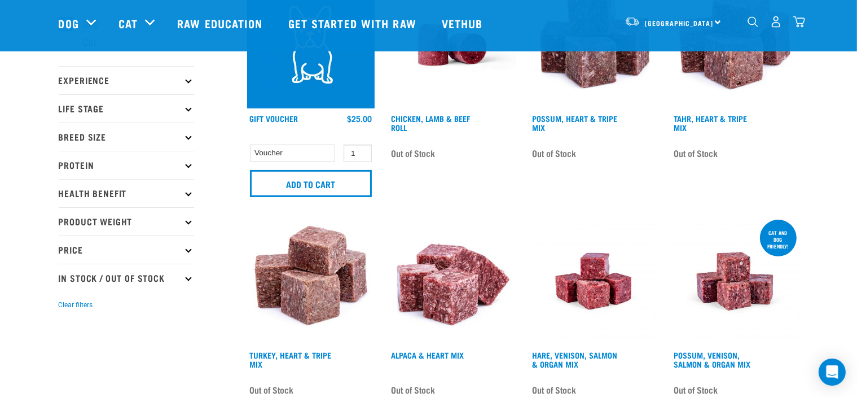
scroll to position [102, 0]
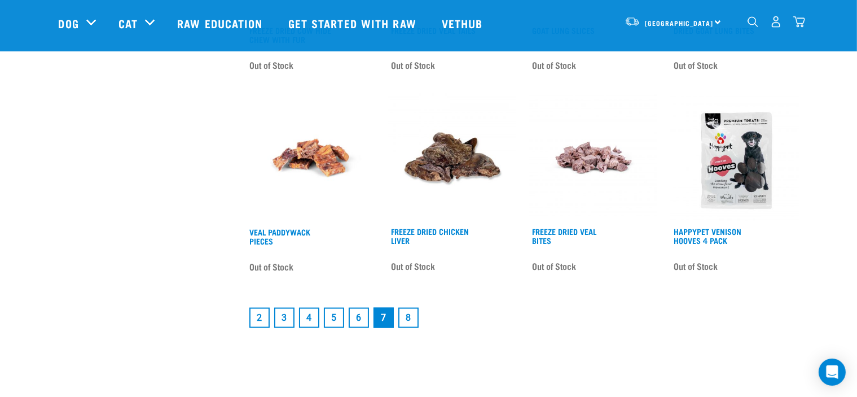
scroll to position [1444, 0]
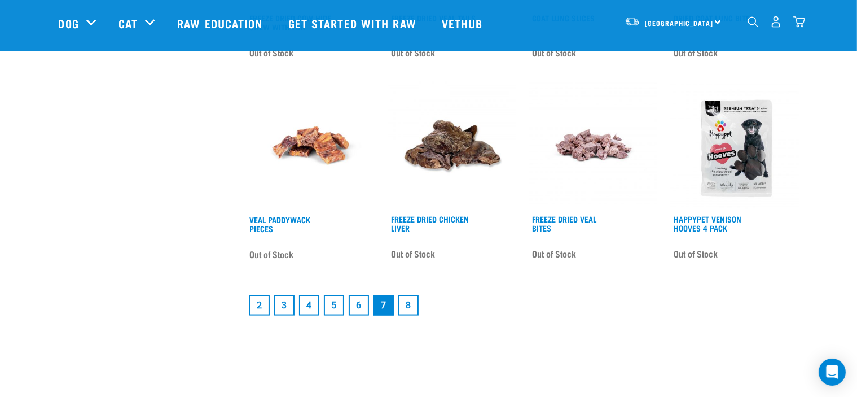
click at [397, 304] on li "8" at bounding box center [408, 305] width 25 height 25
click at [404, 305] on link "8" at bounding box center [409, 305] width 20 height 20
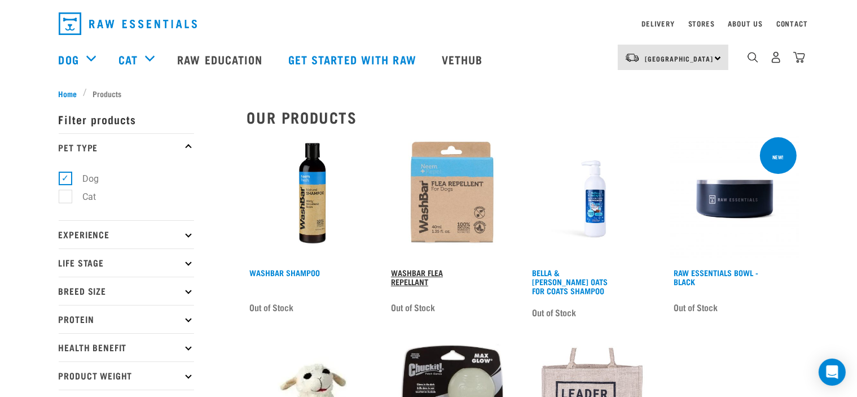
scroll to position [27, 0]
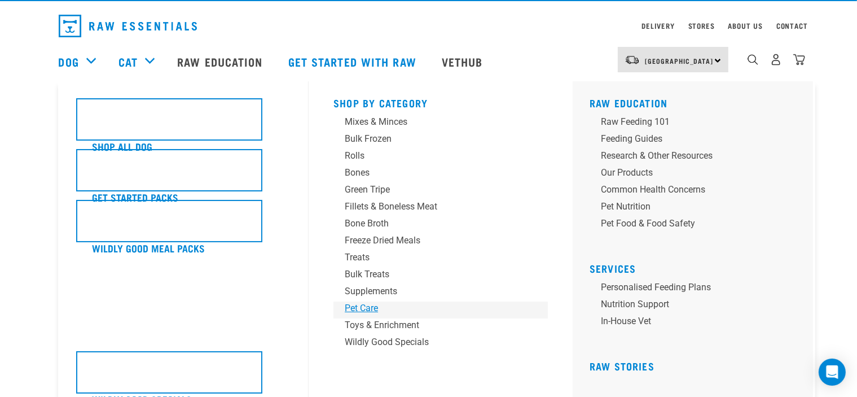
click at [368, 314] on div "Pet Care" at bounding box center [433, 308] width 176 height 14
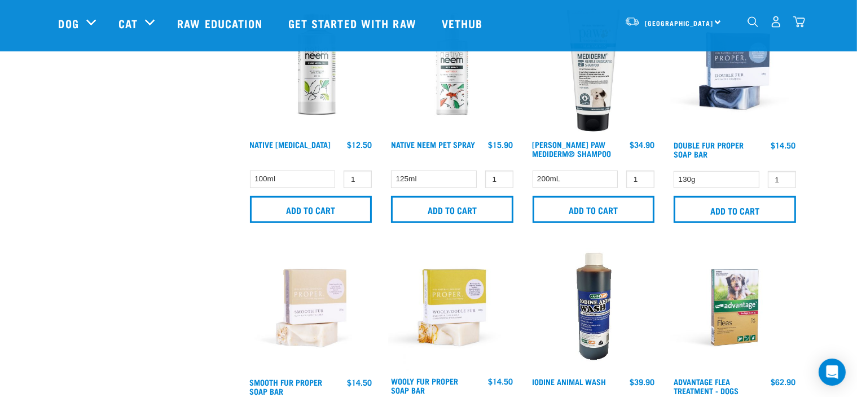
click at [412, 224] on div "Native Neem Pet Spray 1 0 100 Add to cart" at bounding box center [453, 118] width 142 height 237
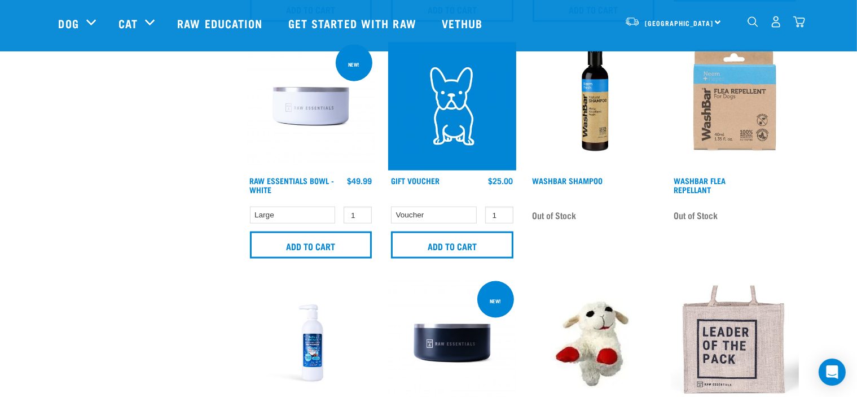
scroll to position [1478, 0]
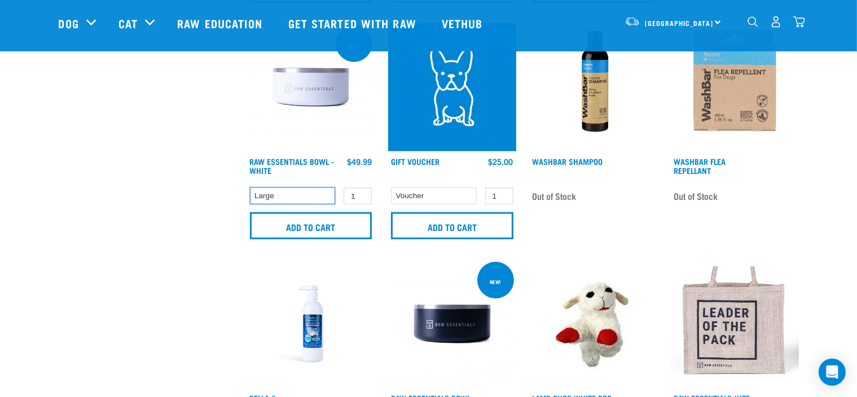
click at [307, 195] on select "Large" at bounding box center [293, 195] width 86 height 17
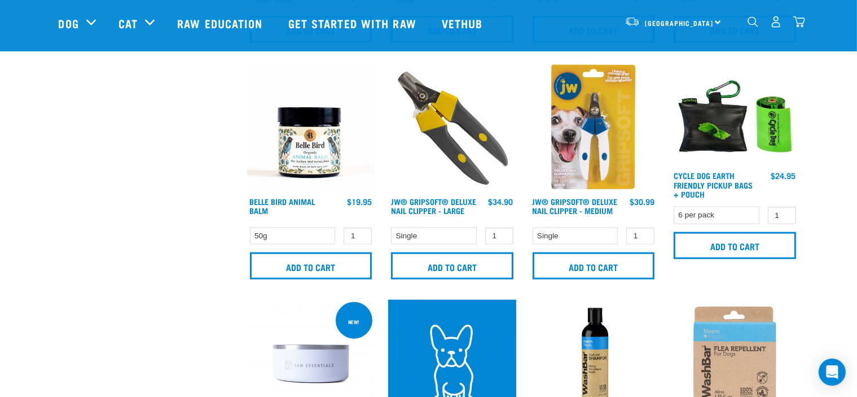
scroll to position [1201, 0]
